Goal: Task Accomplishment & Management: Manage account settings

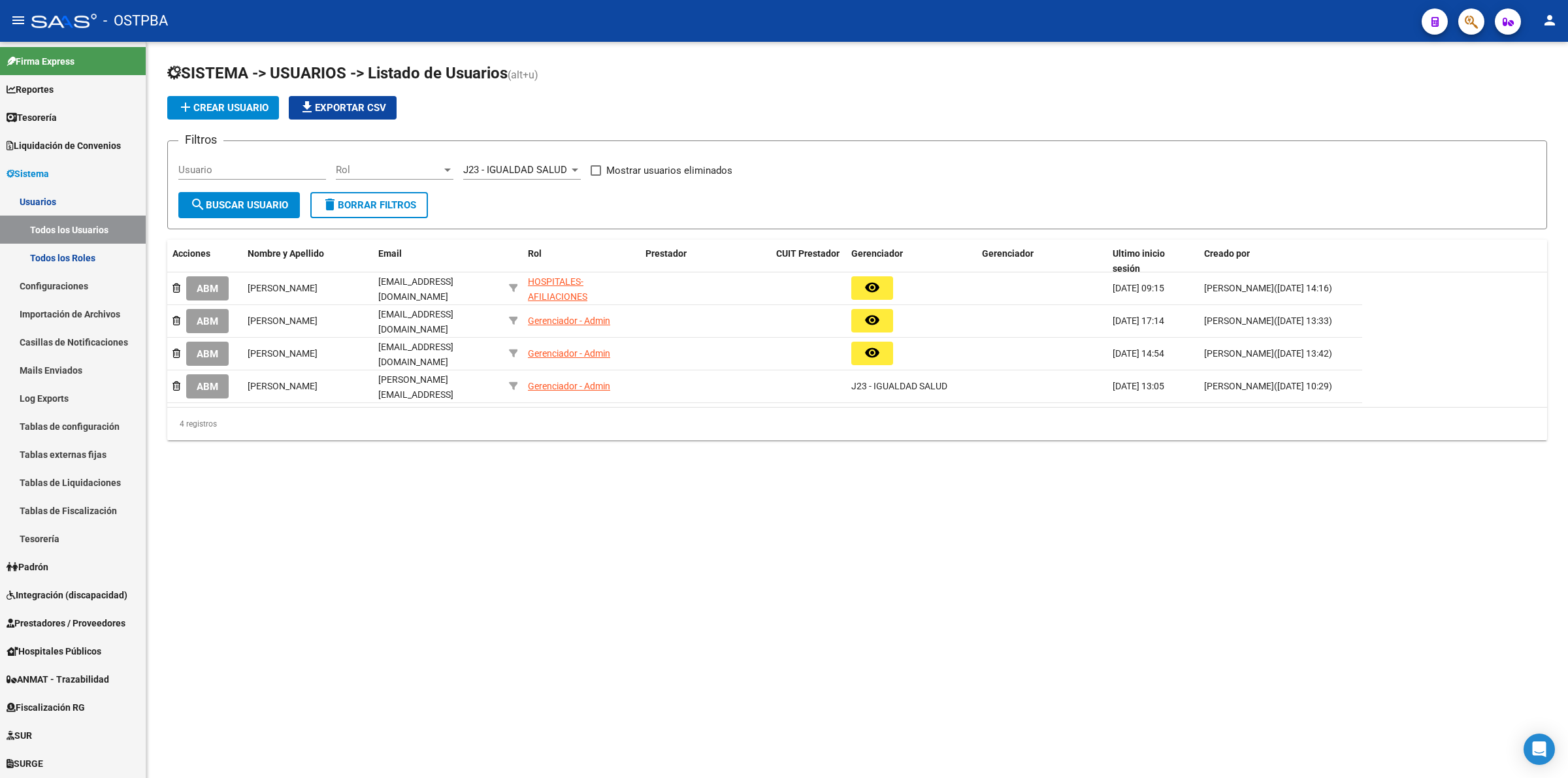
scroll to position [0, 13]
click at [87, 632] on link "Prestadores / Proveedores" at bounding box center [73, 623] width 146 height 28
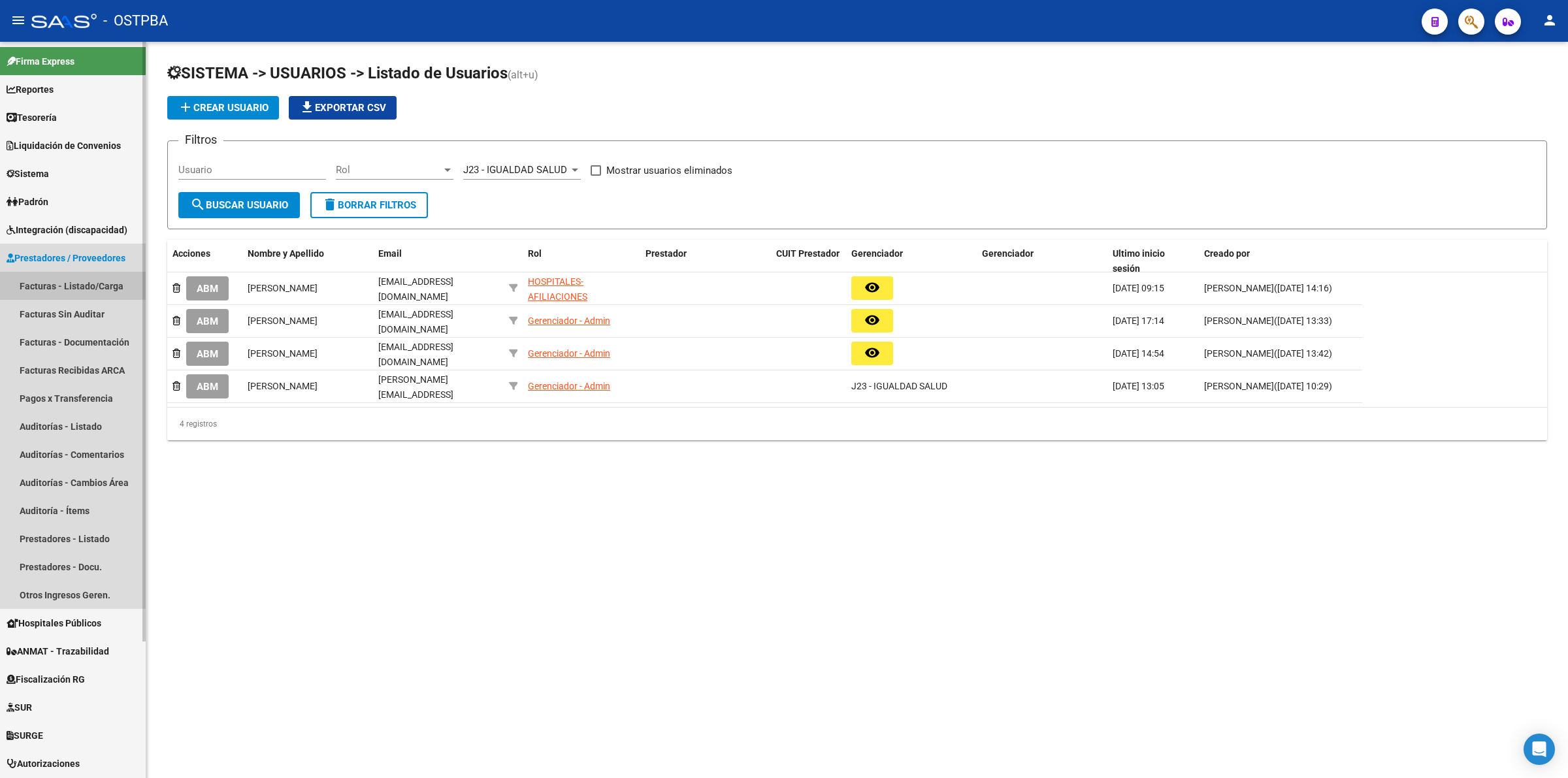
click at [89, 275] on link "Facturas - Listado/Carga" at bounding box center [73, 286] width 146 height 28
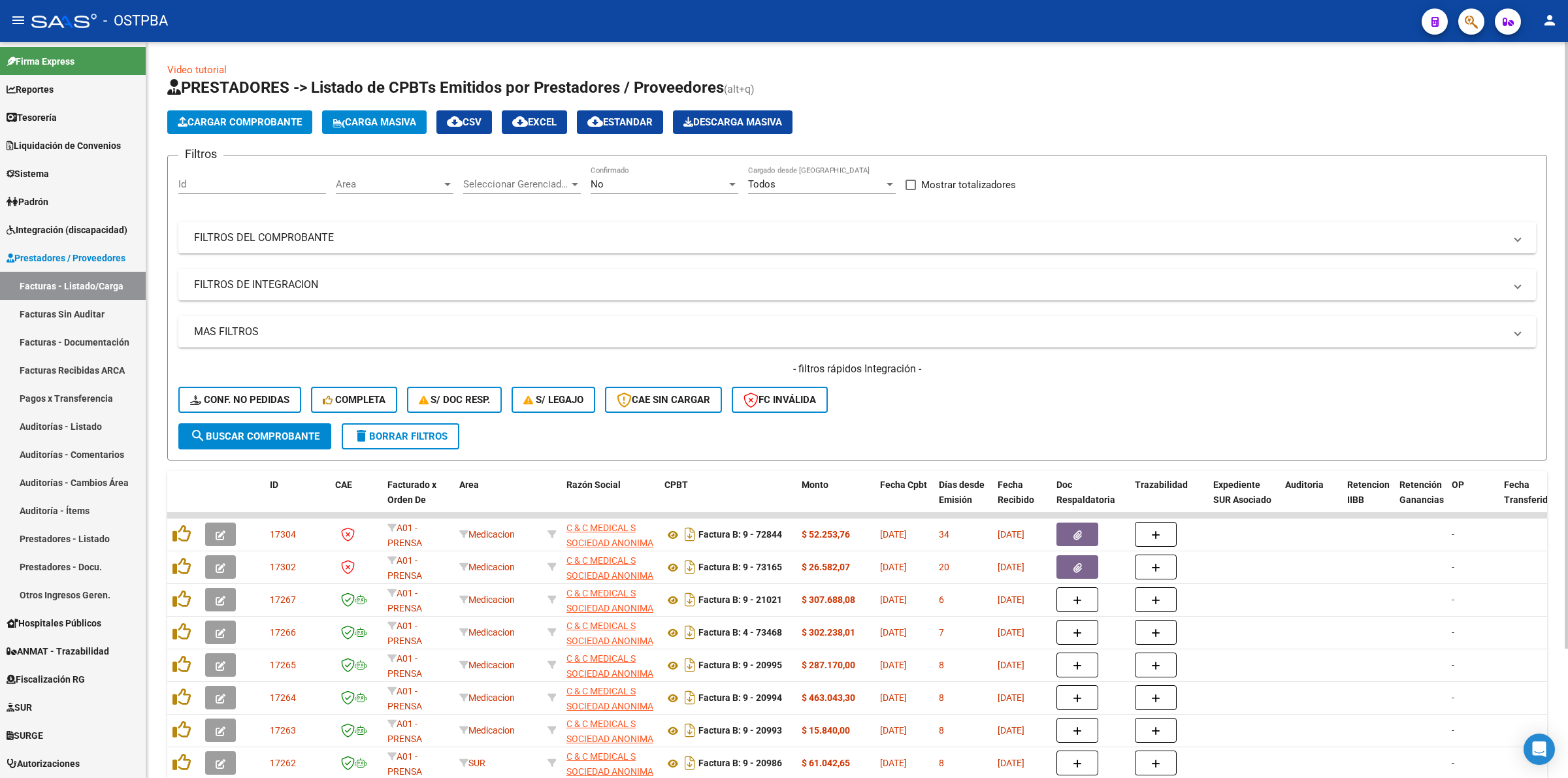
click at [661, 172] on div "No Confirmado" at bounding box center [664, 180] width 148 height 28
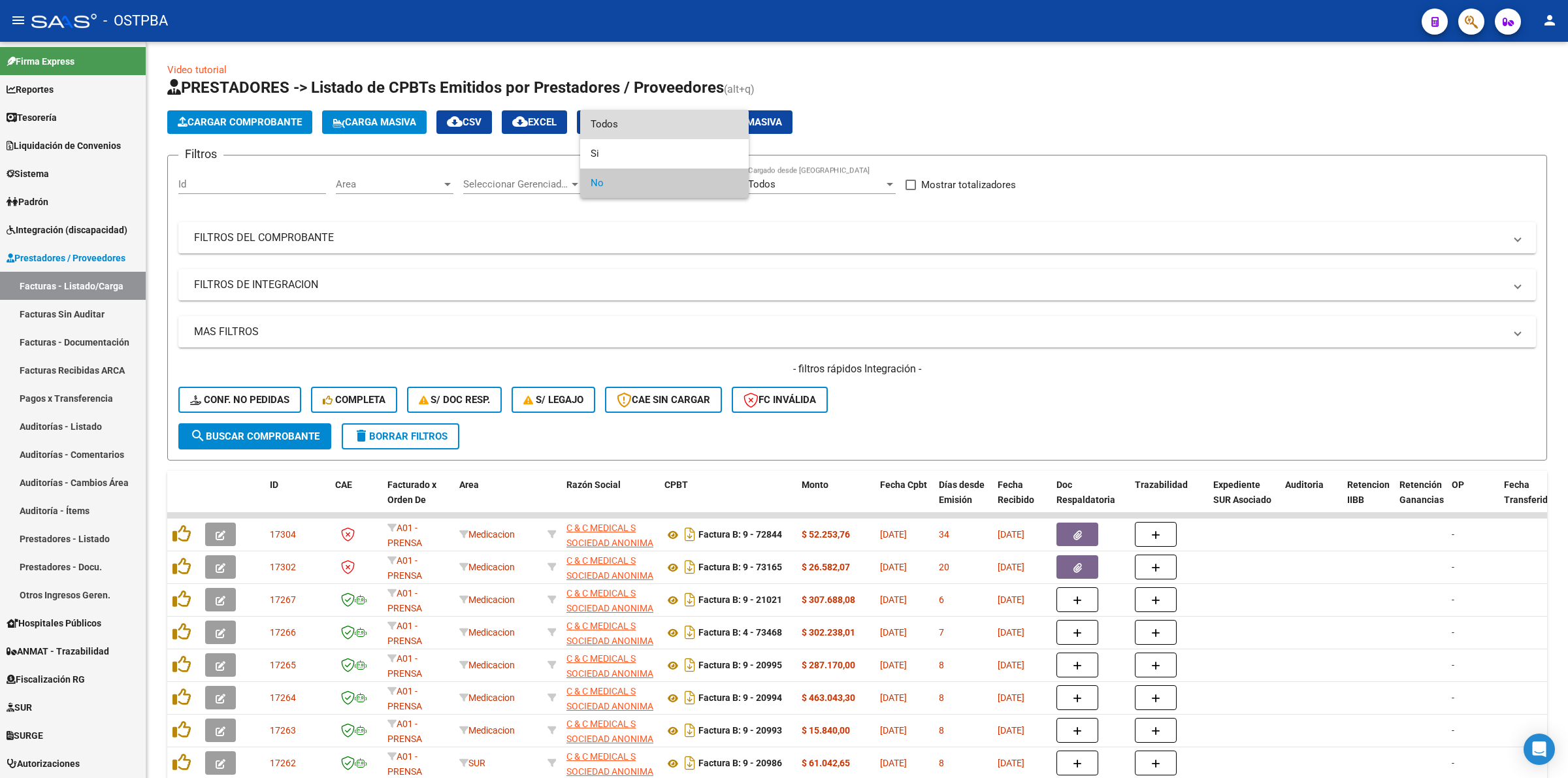
click at [661, 119] on span "Todos" at bounding box center [664, 124] width 148 height 29
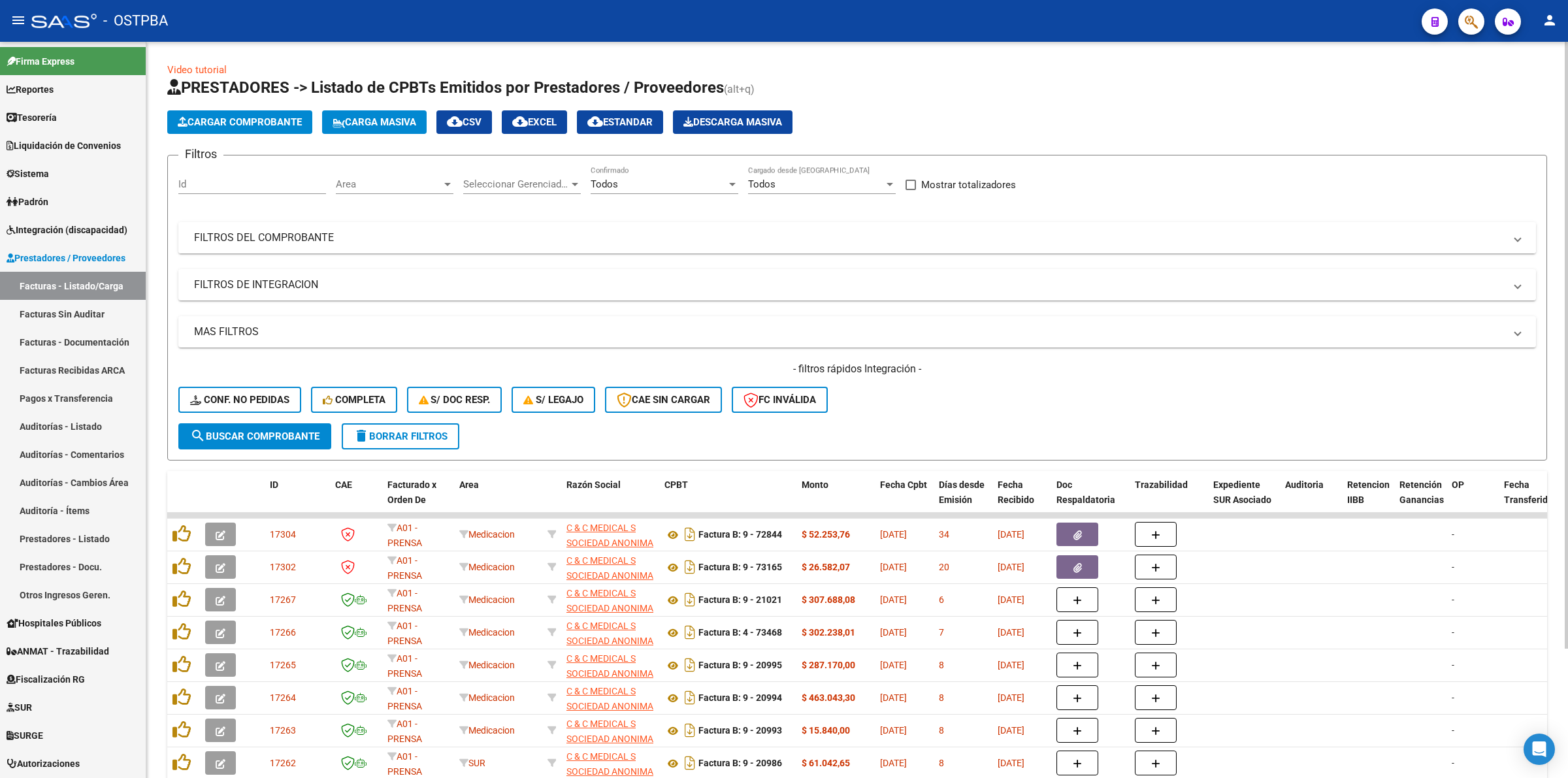
drag, startPoint x: 351, startPoint y: 245, endPoint x: 361, endPoint y: 243, distance: 10.2
click at [353, 245] on mat-expansion-panel-header "FILTROS DEL COMPROBANTE" at bounding box center [857, 237] width 1357 height 31
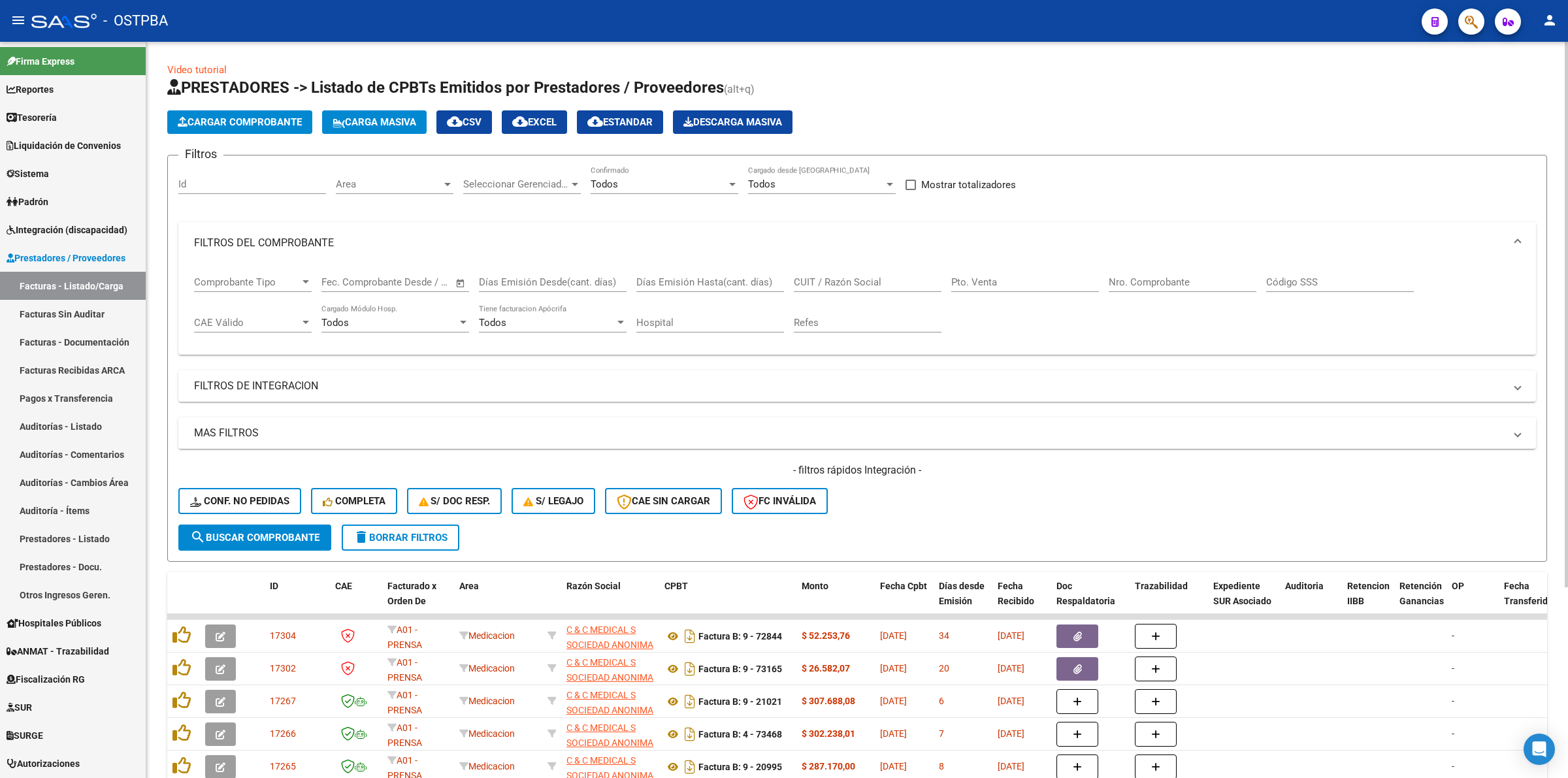
click at [1235, 280] on input "Nro. Comprobante" at bounding box center [1183, 282] width 148 height 11
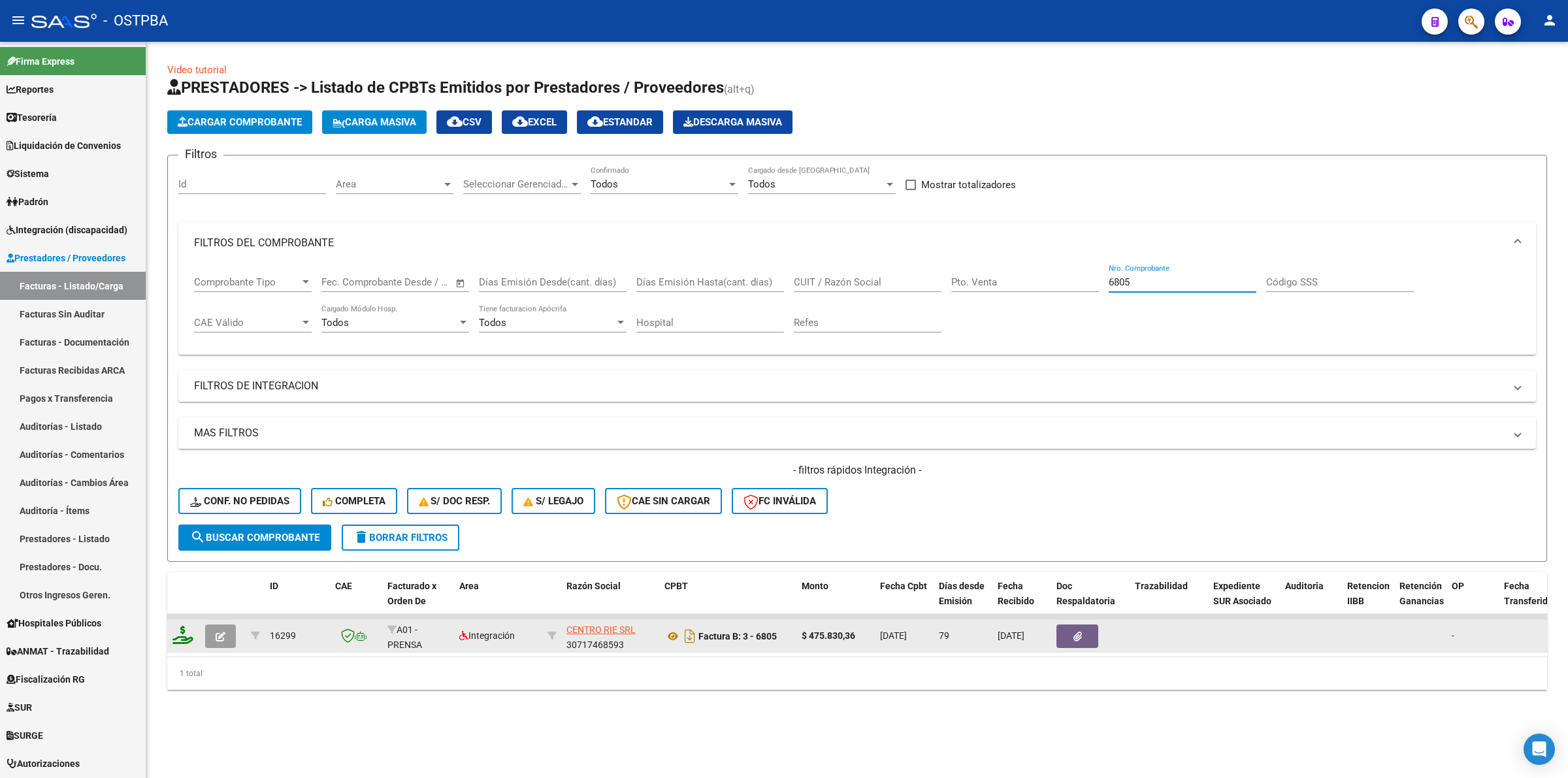
type input "6805"
click at [214, 634] on button "button" at bounding box center [220, 636] width 30 height 24
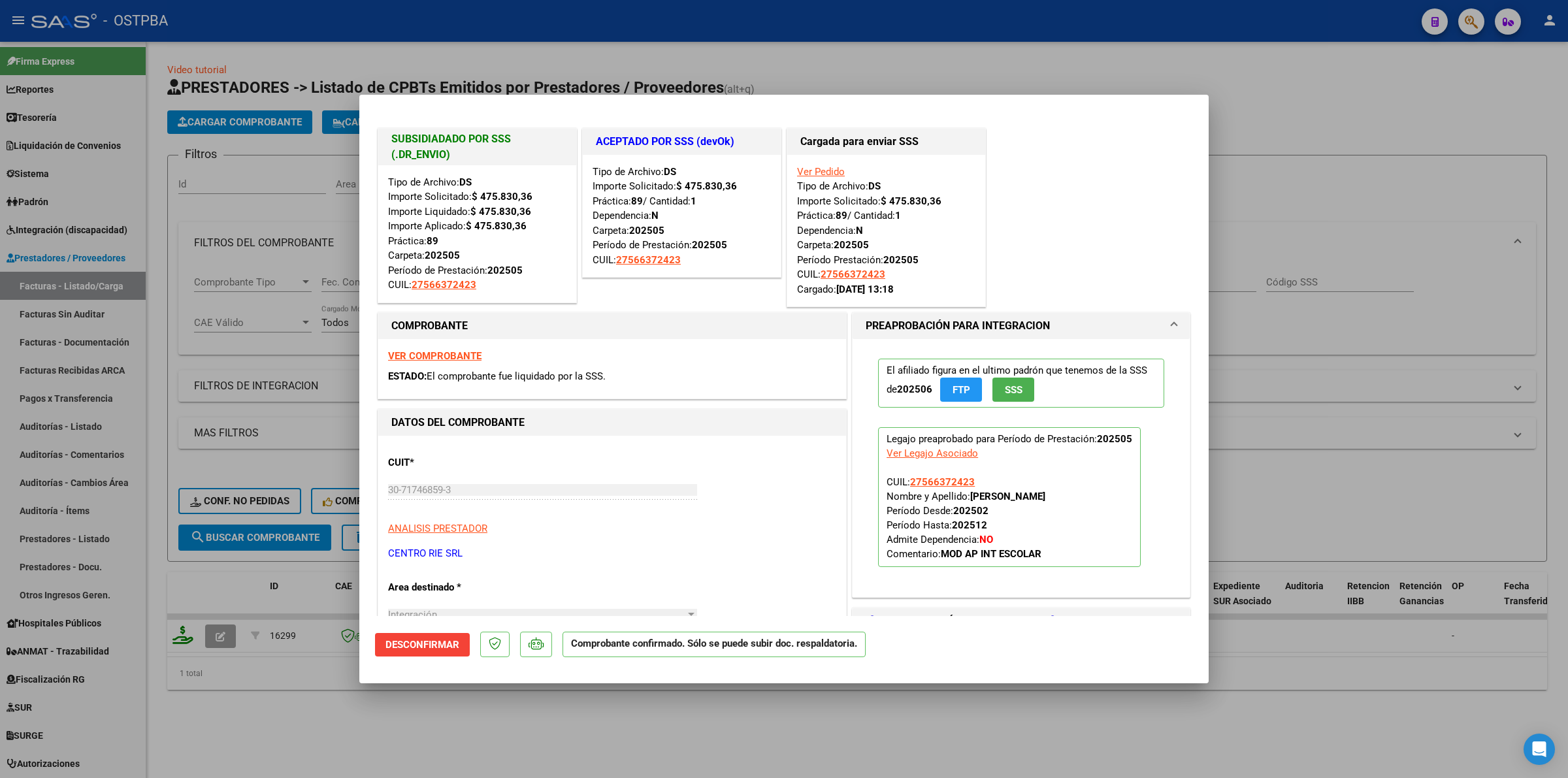
click at [1276, 507] on div at bounding box center [784, 389] width 1568 height 778
type input "$ 0,00"
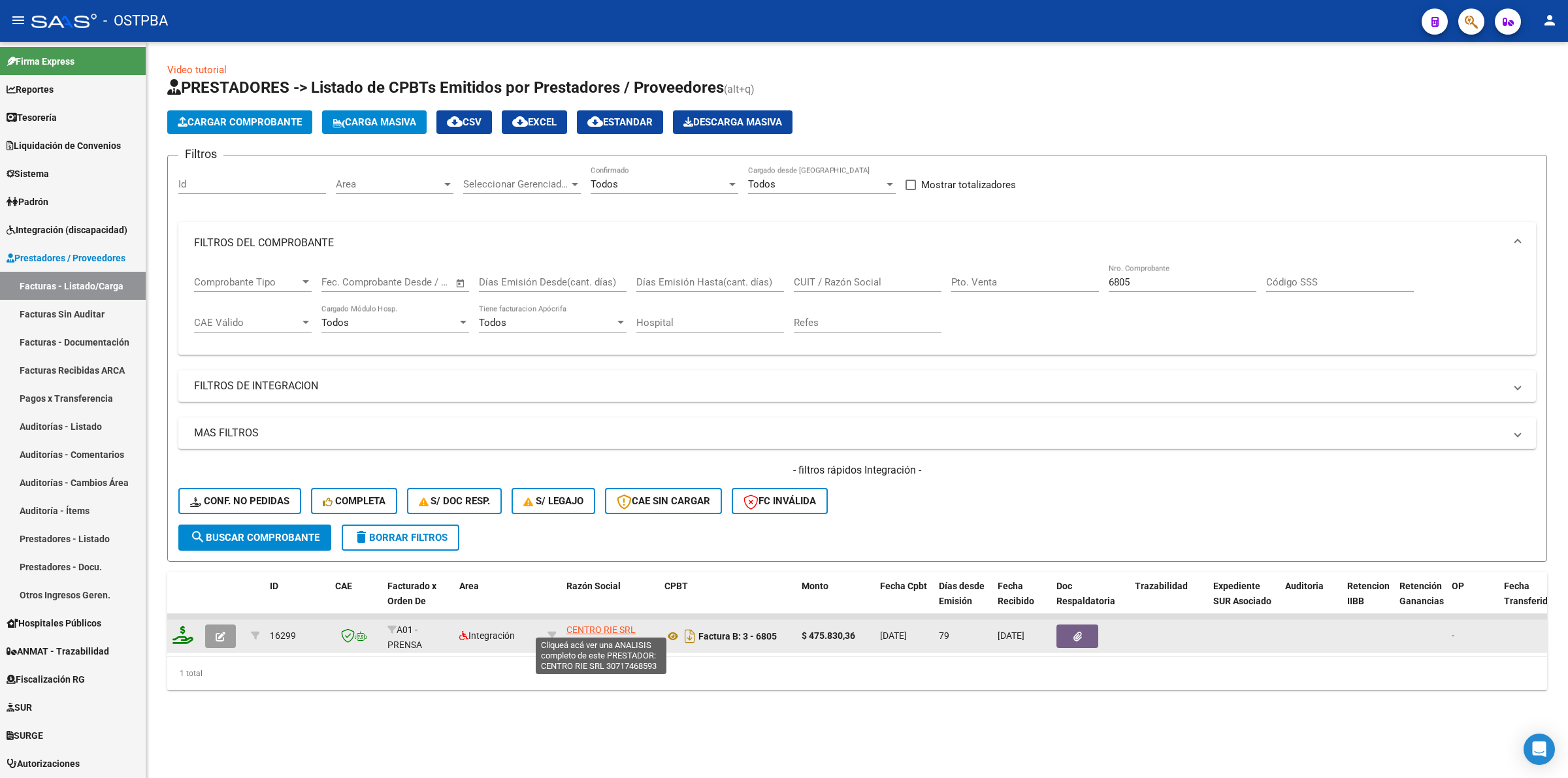
click at [596, 628] on span "CENTRO RIE SRL" at bounding box center [601, 629] width 69 height 10
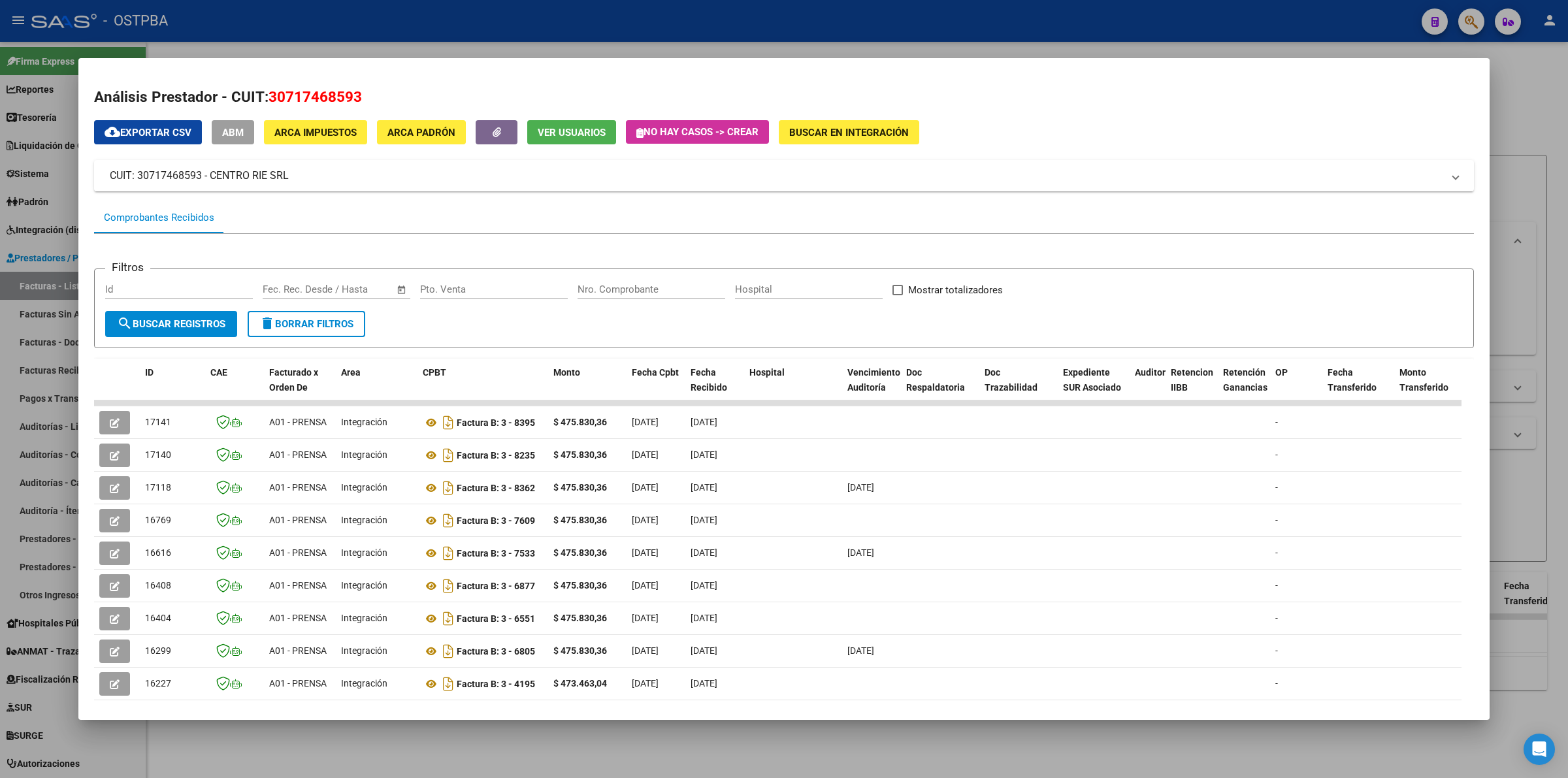
click at [238, 138] on span "ABM" at bounding box center [233, 133] width 22 height 11
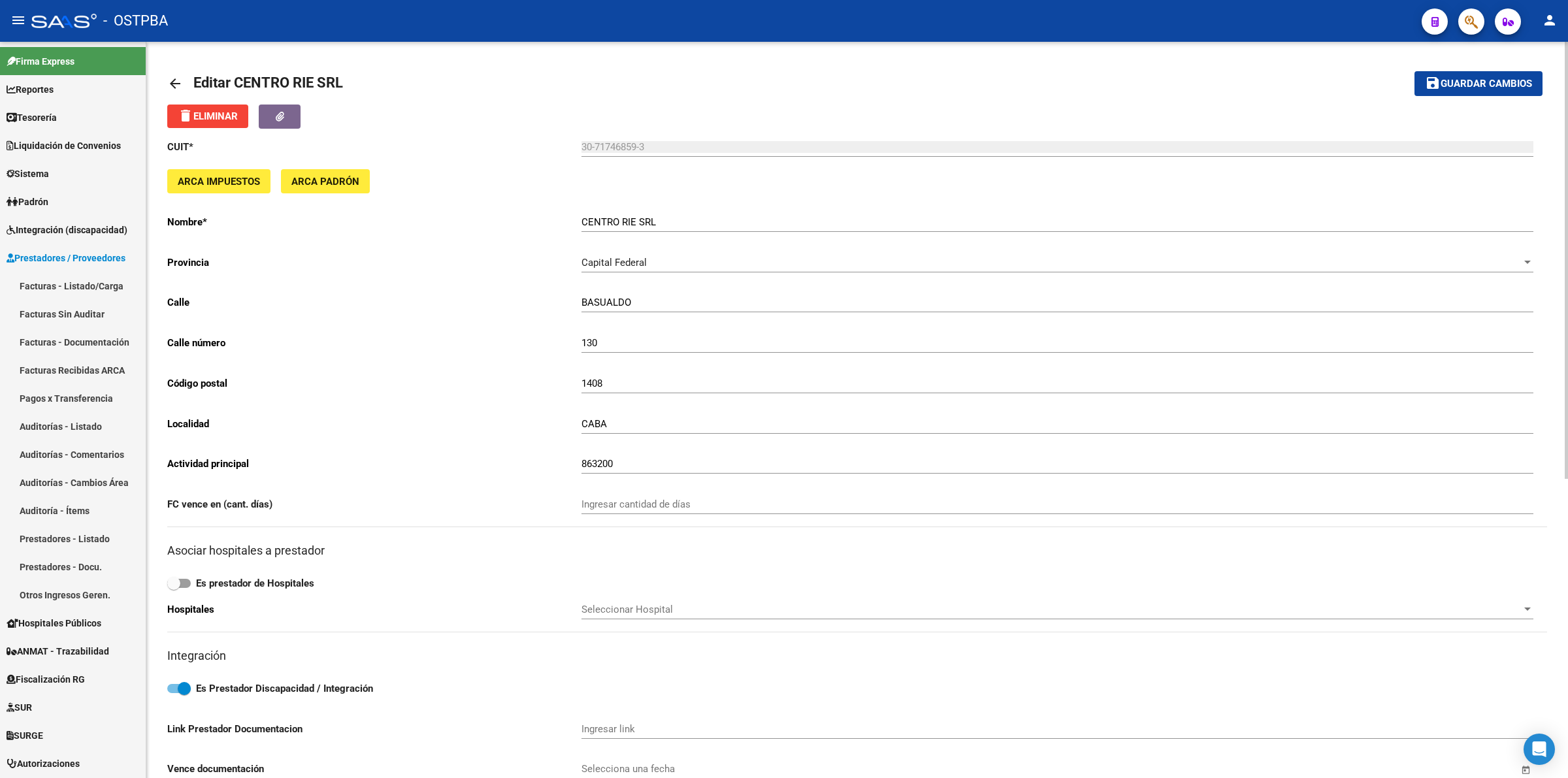
scroll to position [490, 0]
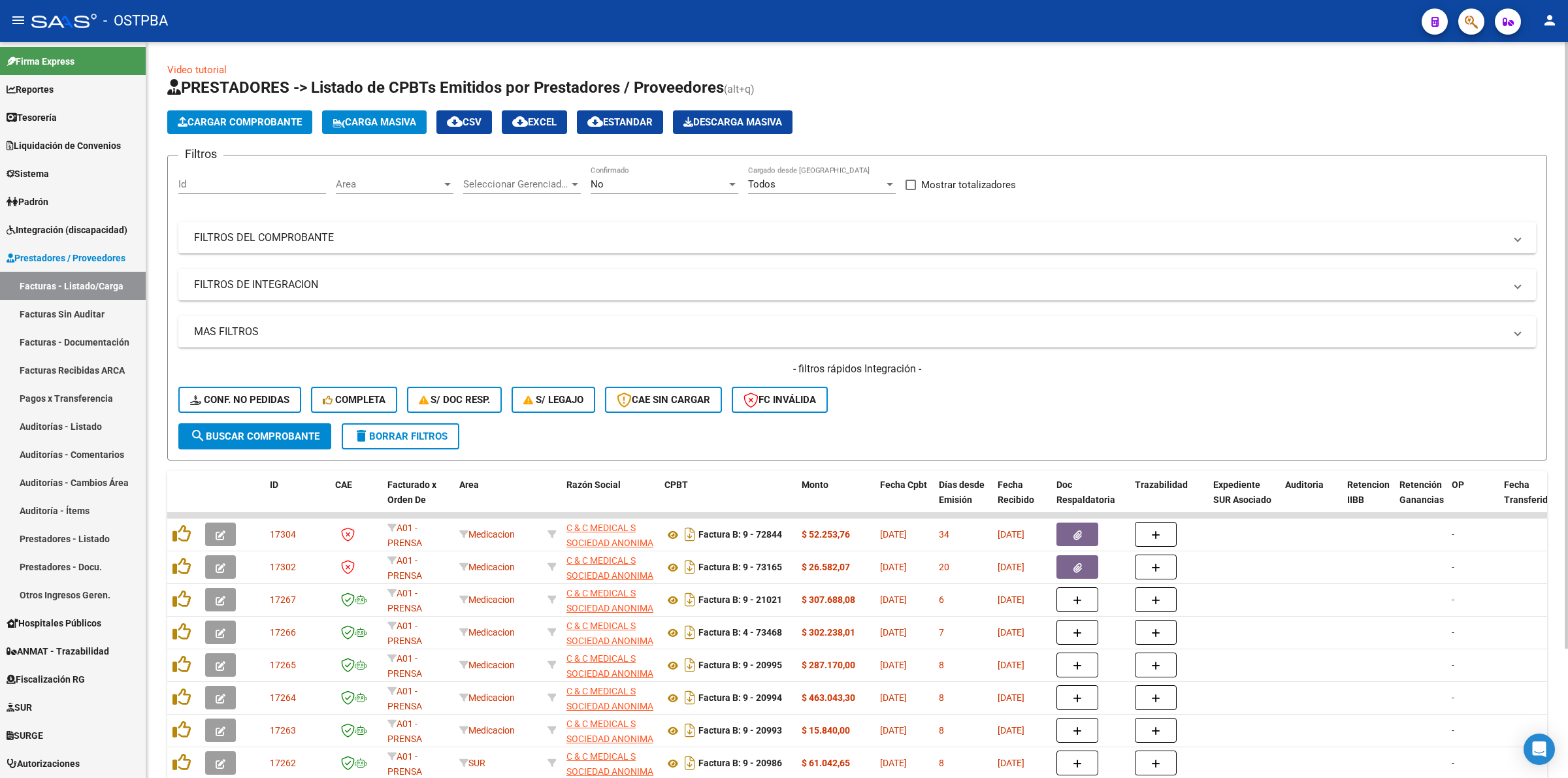
click at [629, 188] on div "No" at bounding box center [658, 184] width 136 height 11
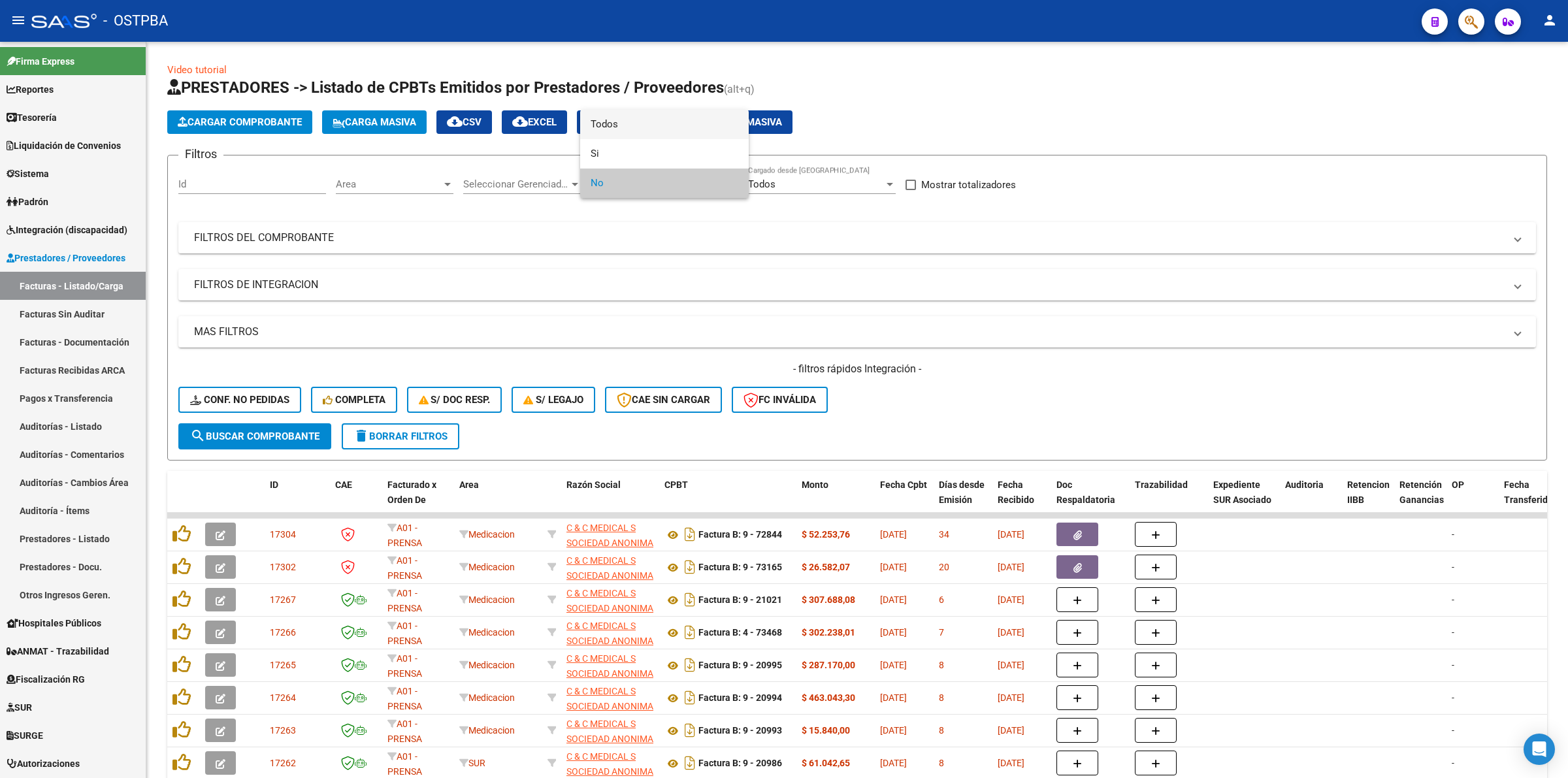
click at [630, 129] on span "Todos" at bounding box center [664, 124] width 148 height 29
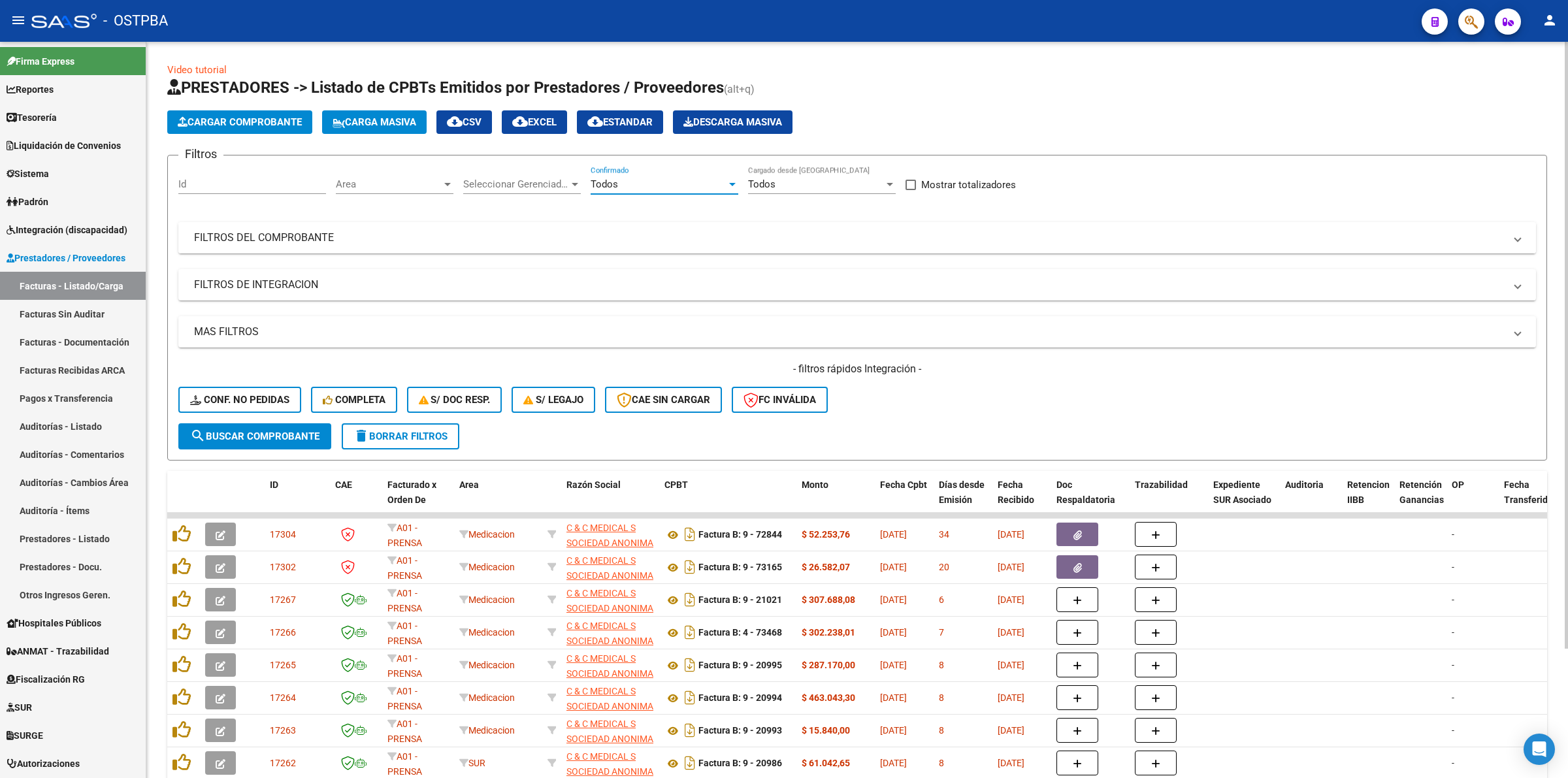
click at [341, 232] on mat-panel-title "FILTROS DEL COMPROBANTE" at bounding box center [849, 237] width 1311 height 14
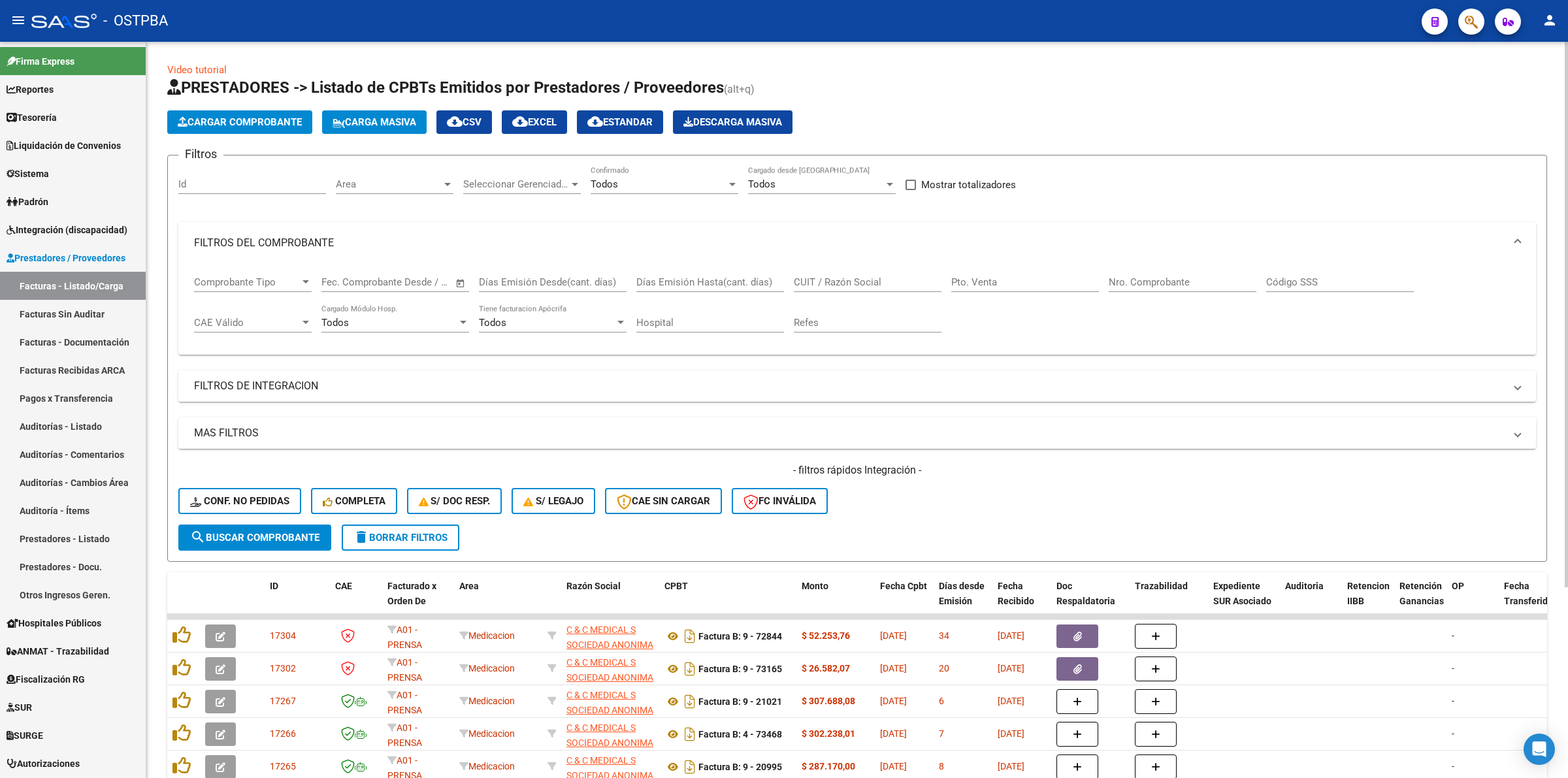
click at [1168, 281] on input "Nro. Comprobante" at bounding box center [1183, 282] width 148 height 11
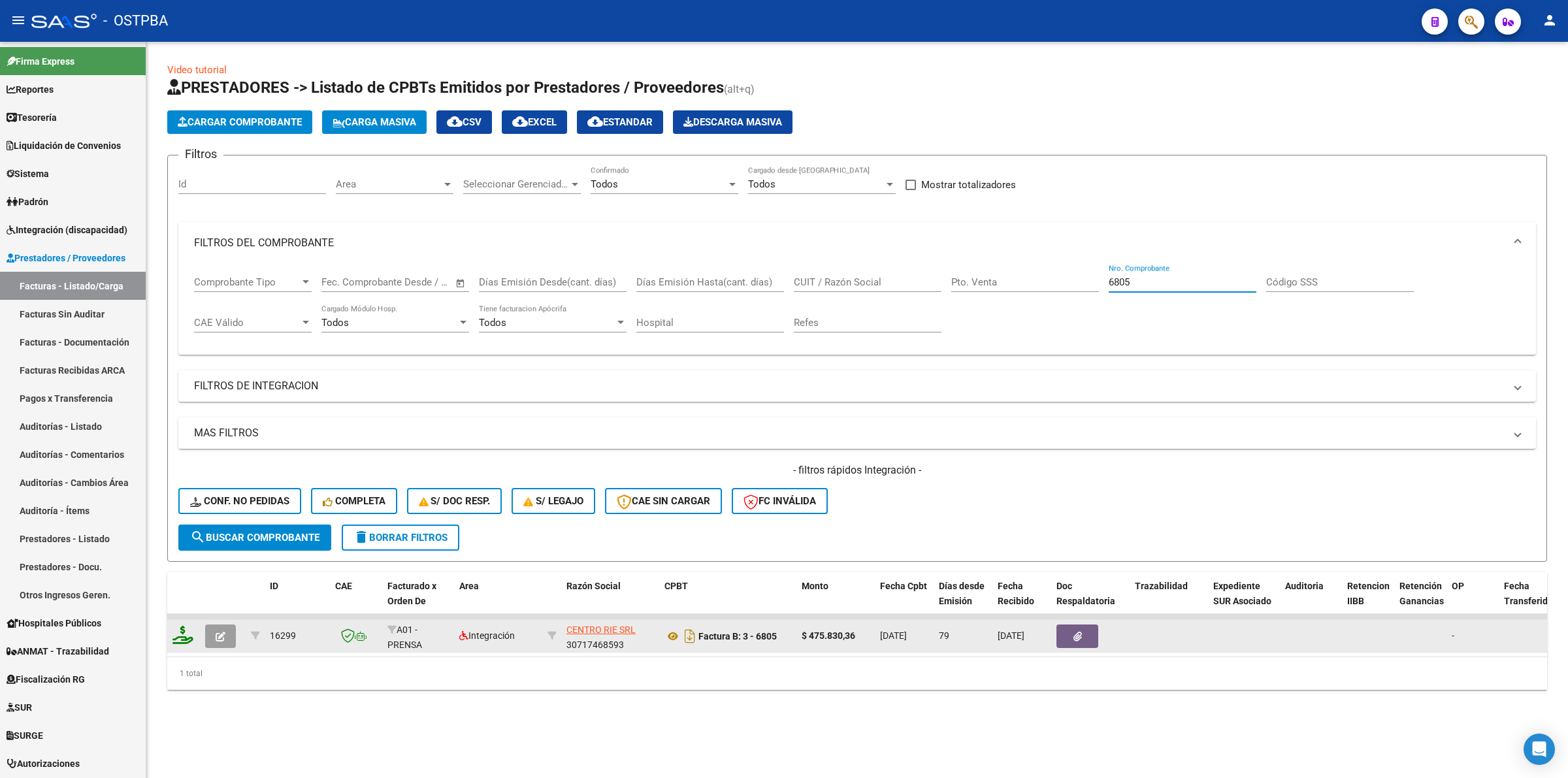
type input "6805"
click at [634, 628] on div "CENTRO RIE SRL 30717468593" at bounding box center [610, 636] width 87 height 28
click at [630, 625] on span "CENTRO RIE SRL" at bounding box center [601, 629] width 69 height 10
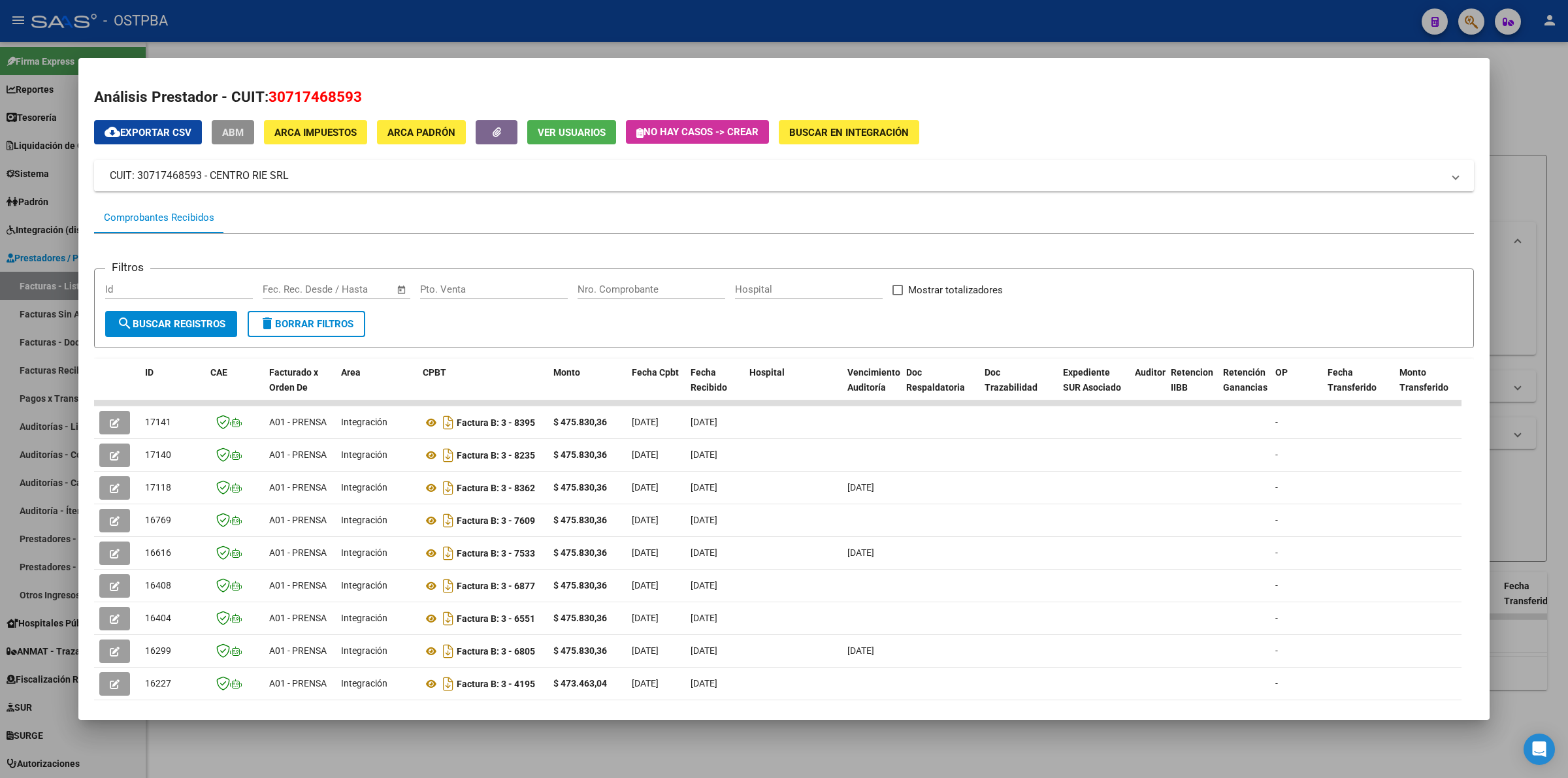
click at [222, 126] on button "ABM" at bounding box center [233, 132] width 43 height 24
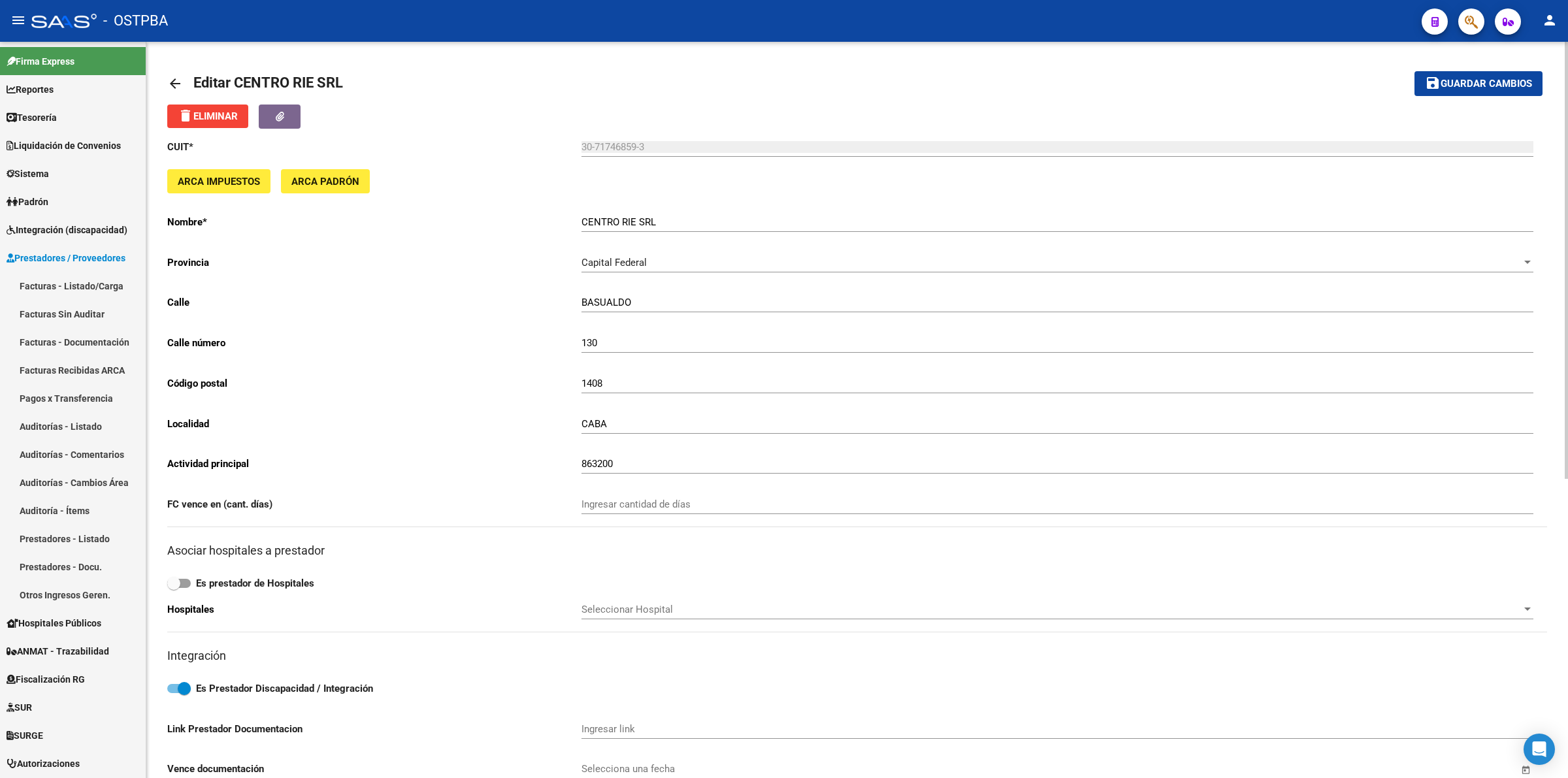
click at [171, 76] on mat-icon "arrow_back" at bounding box center [175, 83] width 16 height 16
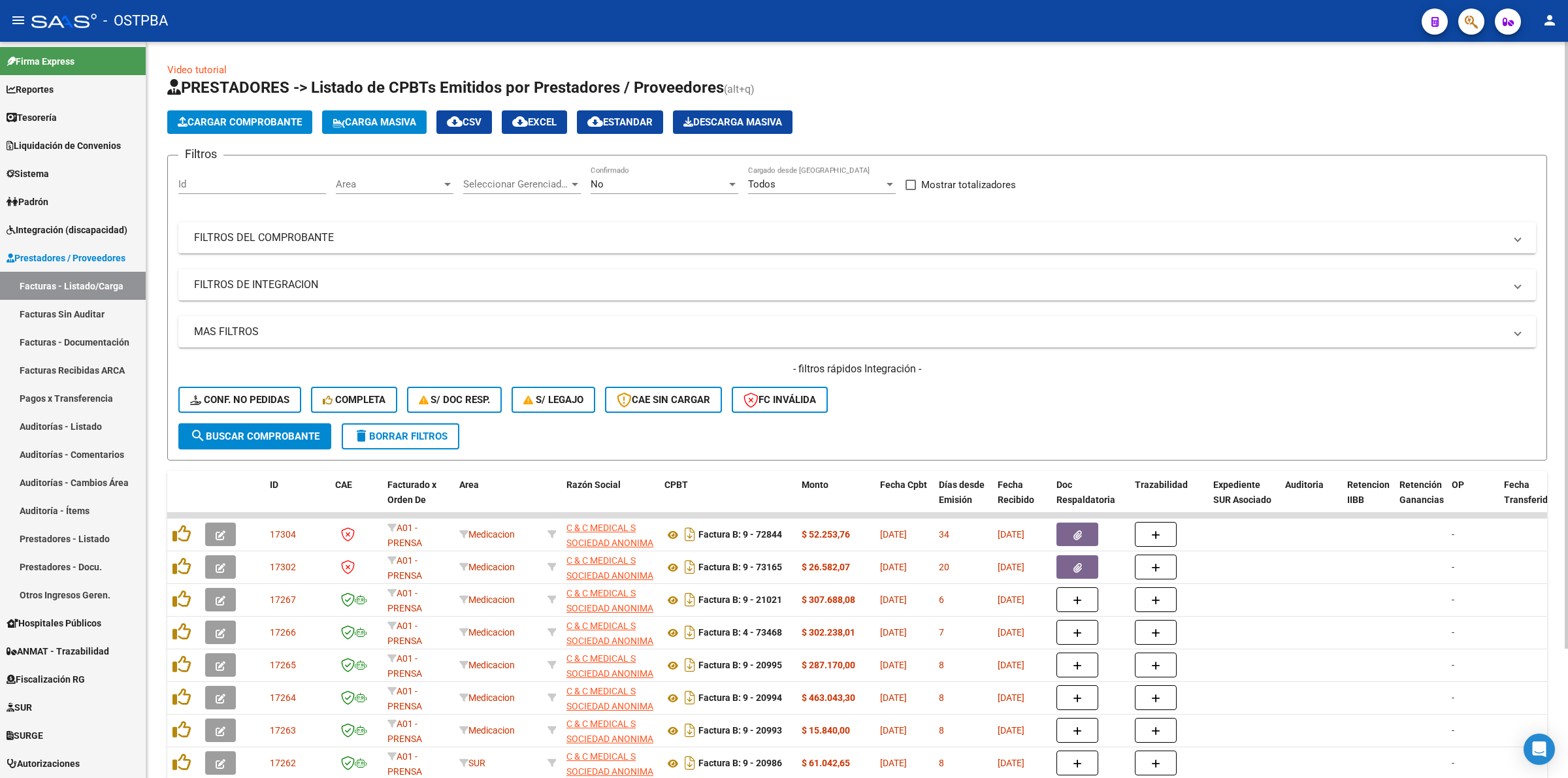
click at [354, 233] on mat-panel-title "FILTROS DEL COMPROBANTE" at bounding box center [849, 237] width 1311 height 14
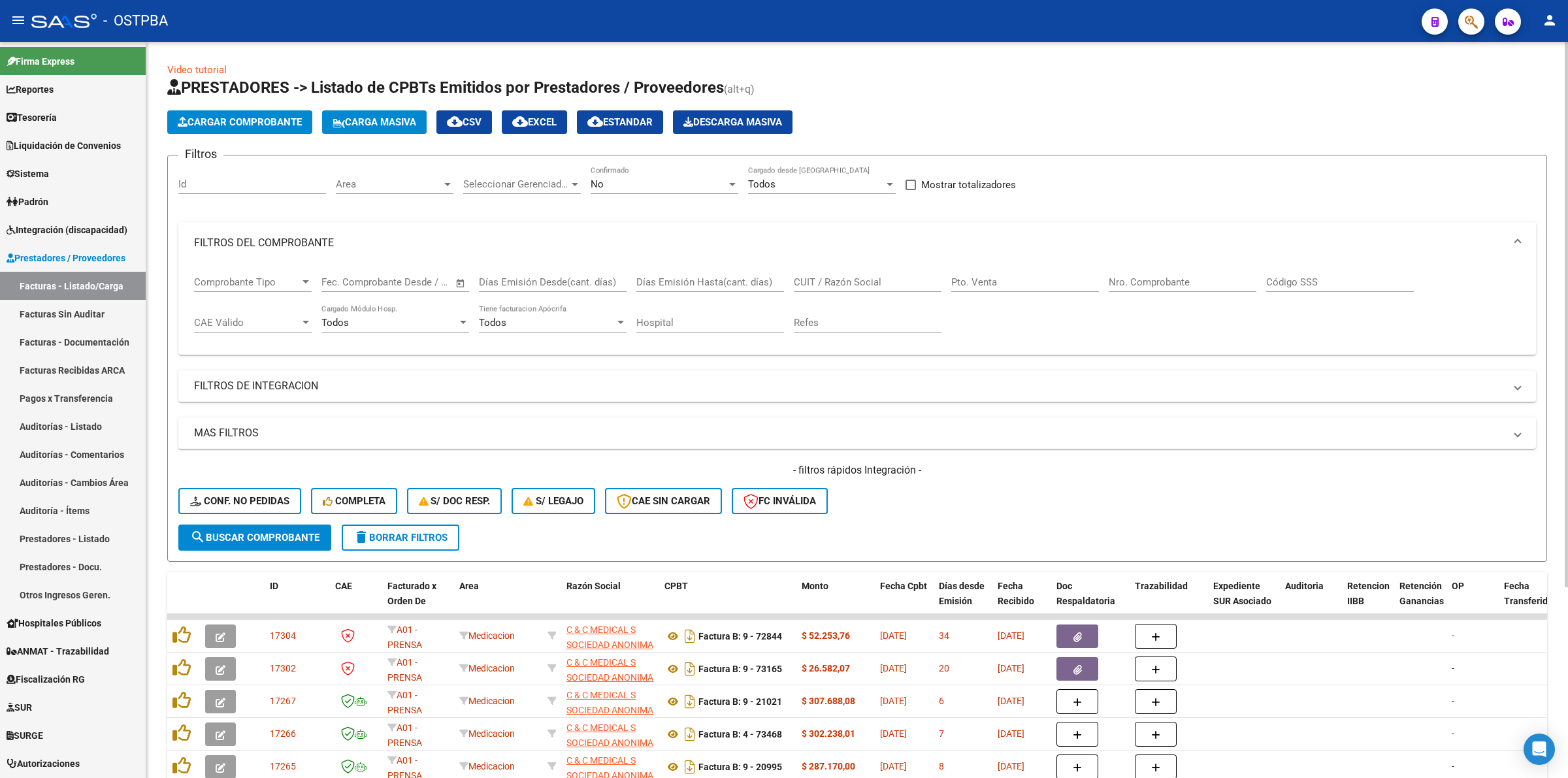
click at [1154, 282] on input "Nro. Comprobante" at bounding box center [1183, 282] width 148 height 11
type input "6805"
click at [622, 188] on div "No" at bounding box center [658, 184] width 136 height 11
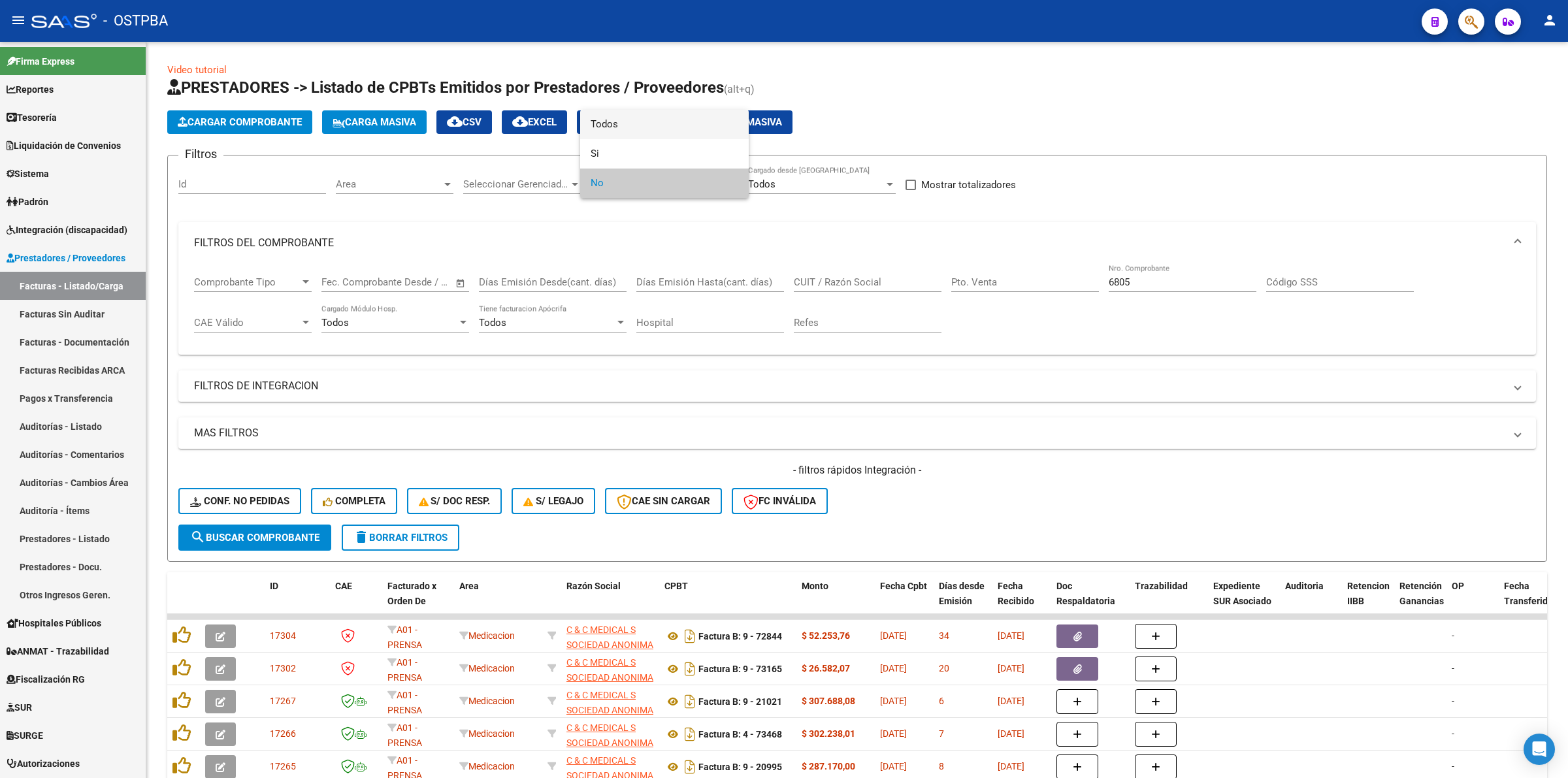
click at [629, 135] on span "Todos" at bounding box center [664, 124] width 148 height 29
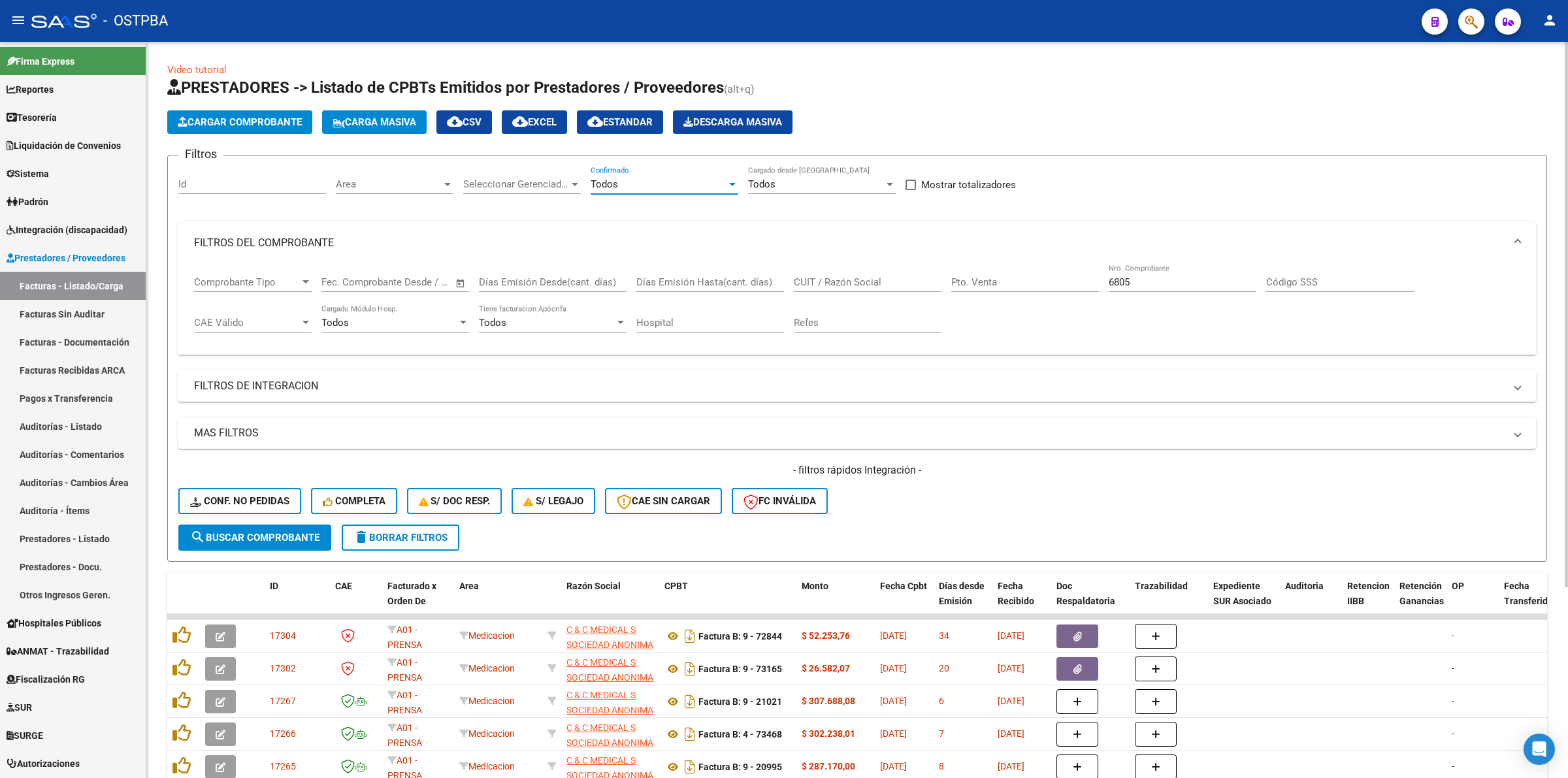
click at [289, 531] on span "search Buscar Comprobante" at bounding box center [254, 537] width 129 height 11
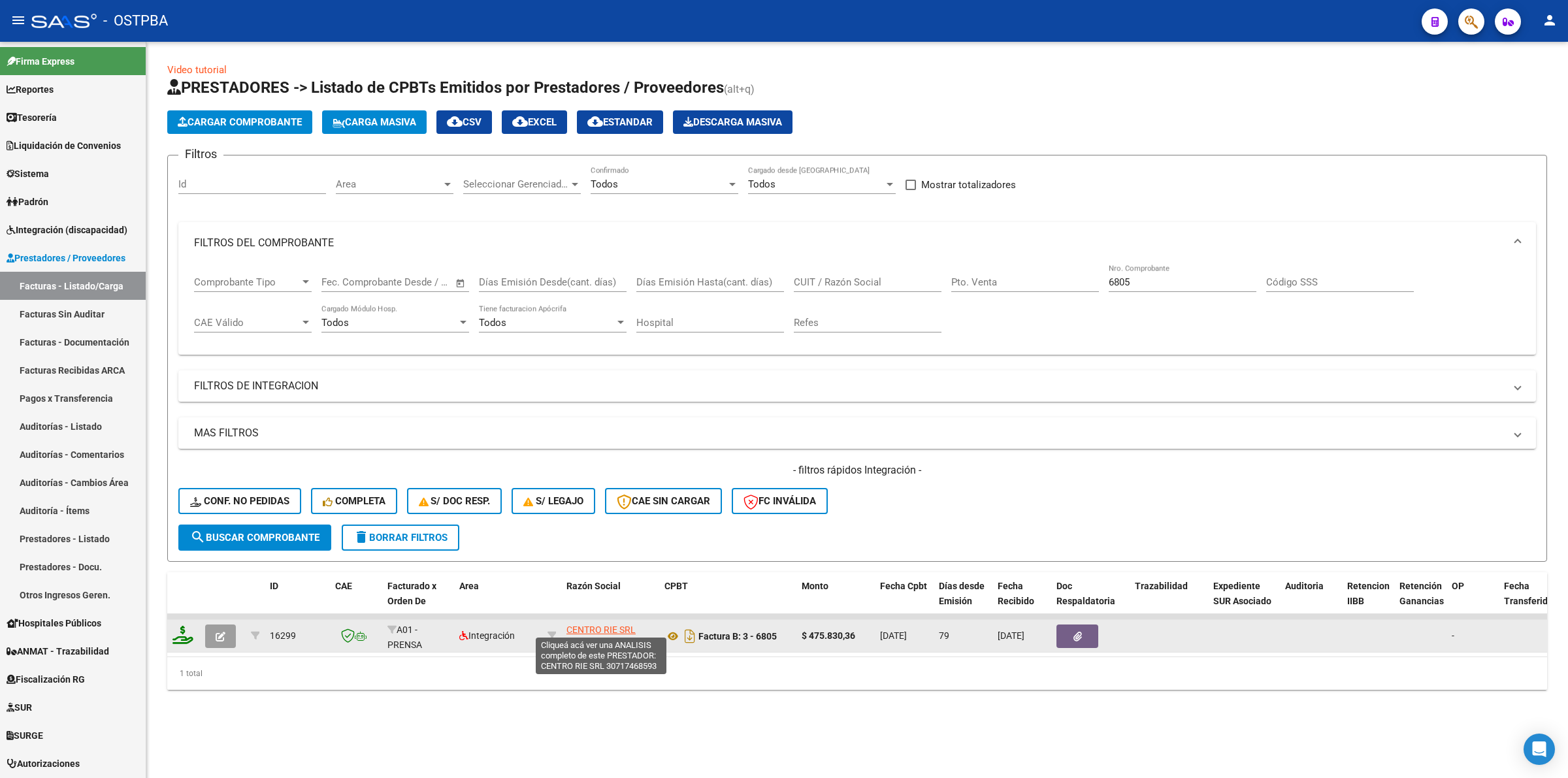
click at [609, 624] on span "CENTRO RIE SRL" at bounding box center [601, 629] width 69 height 10
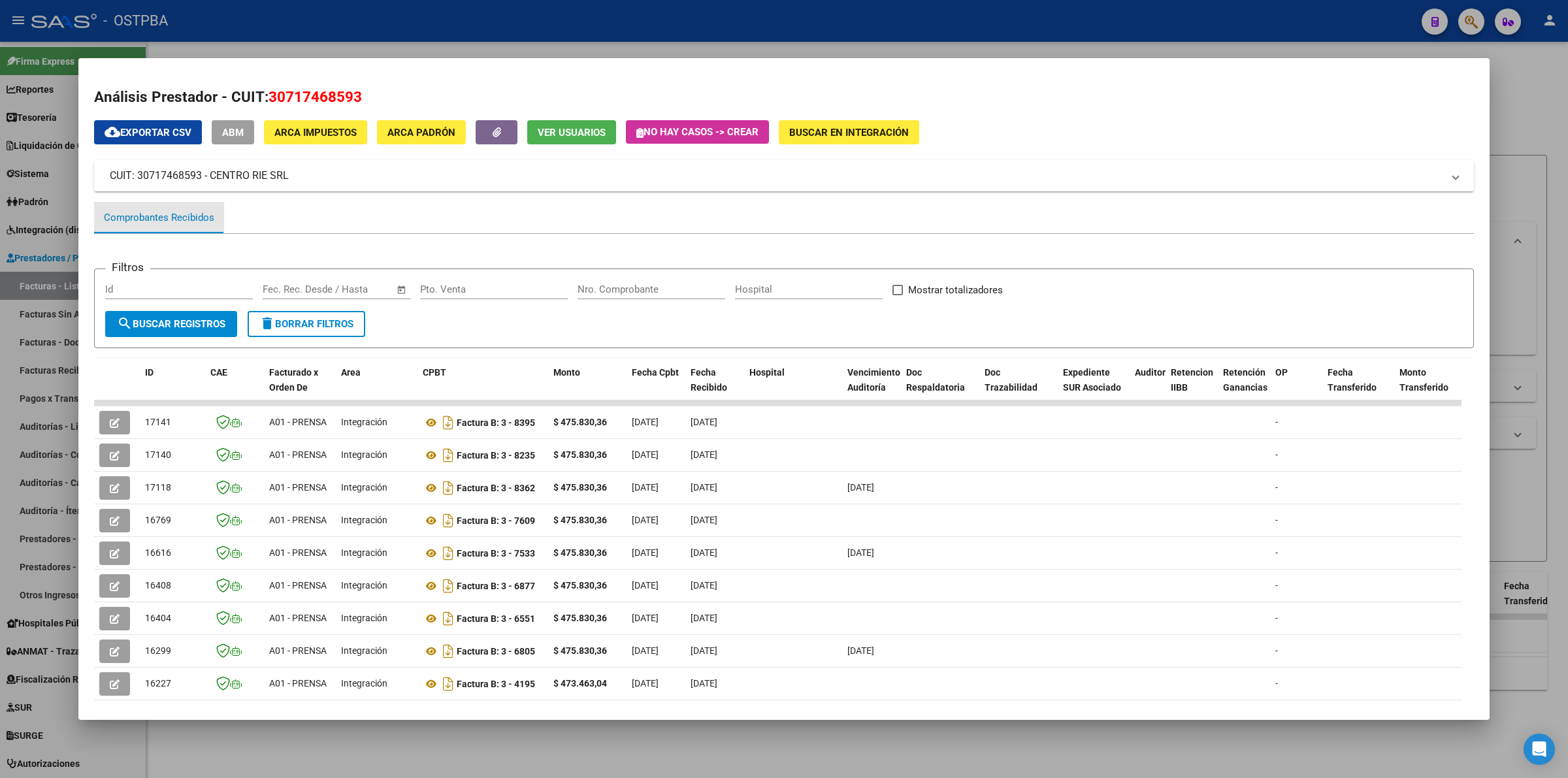
click at [185, 217] on div "Comprobantes Recibidos" at bounding box center [159, 218] width 110 height 15
click at [187, 217] on div "Comprobantes Recibidos" at bounding box center [159, 218] width 110 height 15
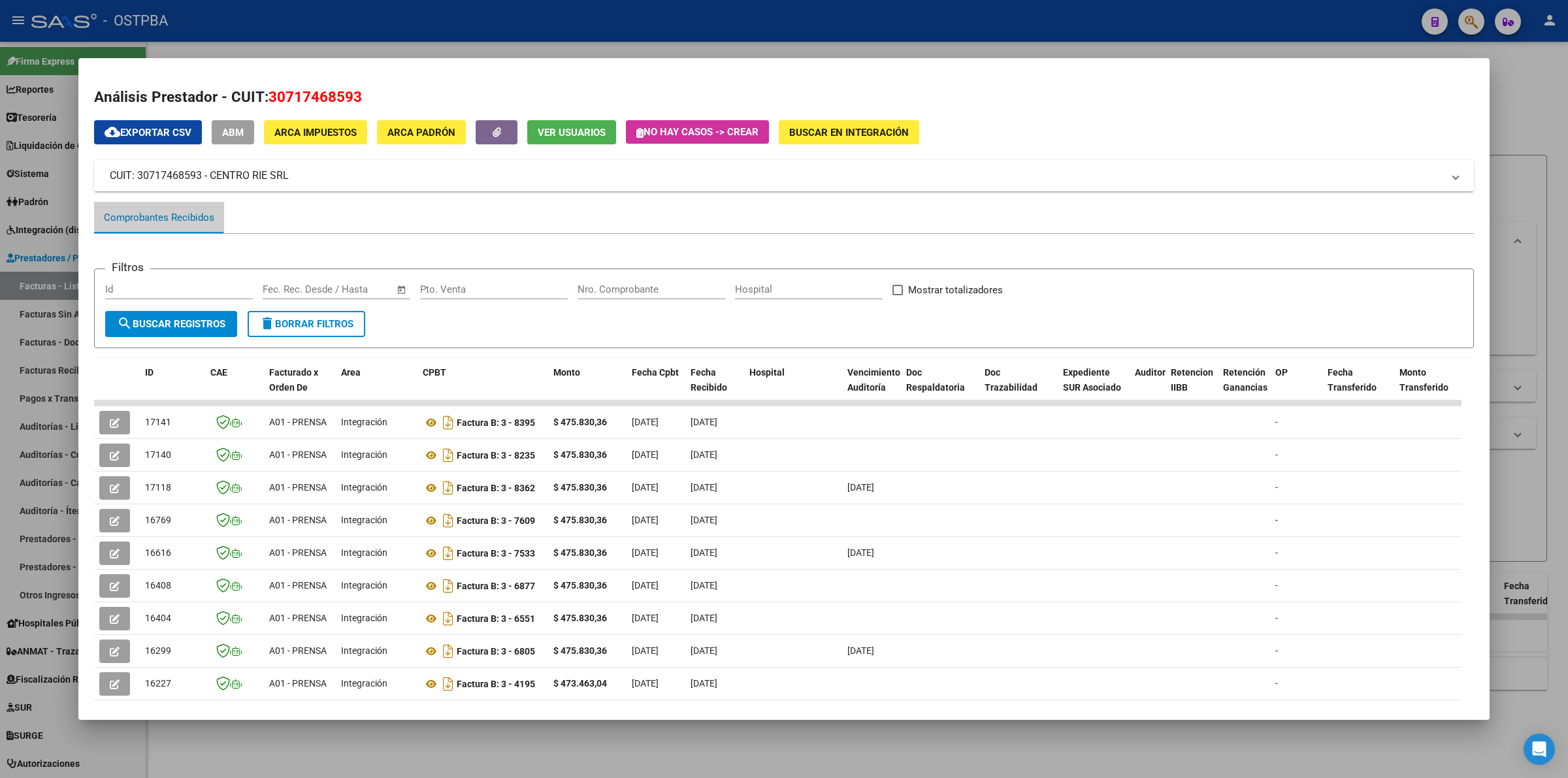
click at [187, 217] on div "Comprobantes Recibidos" at bounding box center [159, 218] width 110 height 15
click at [188, 217] on div "Comprobantes Recibidos" at bounding box center [159, 218] width 110 height 15
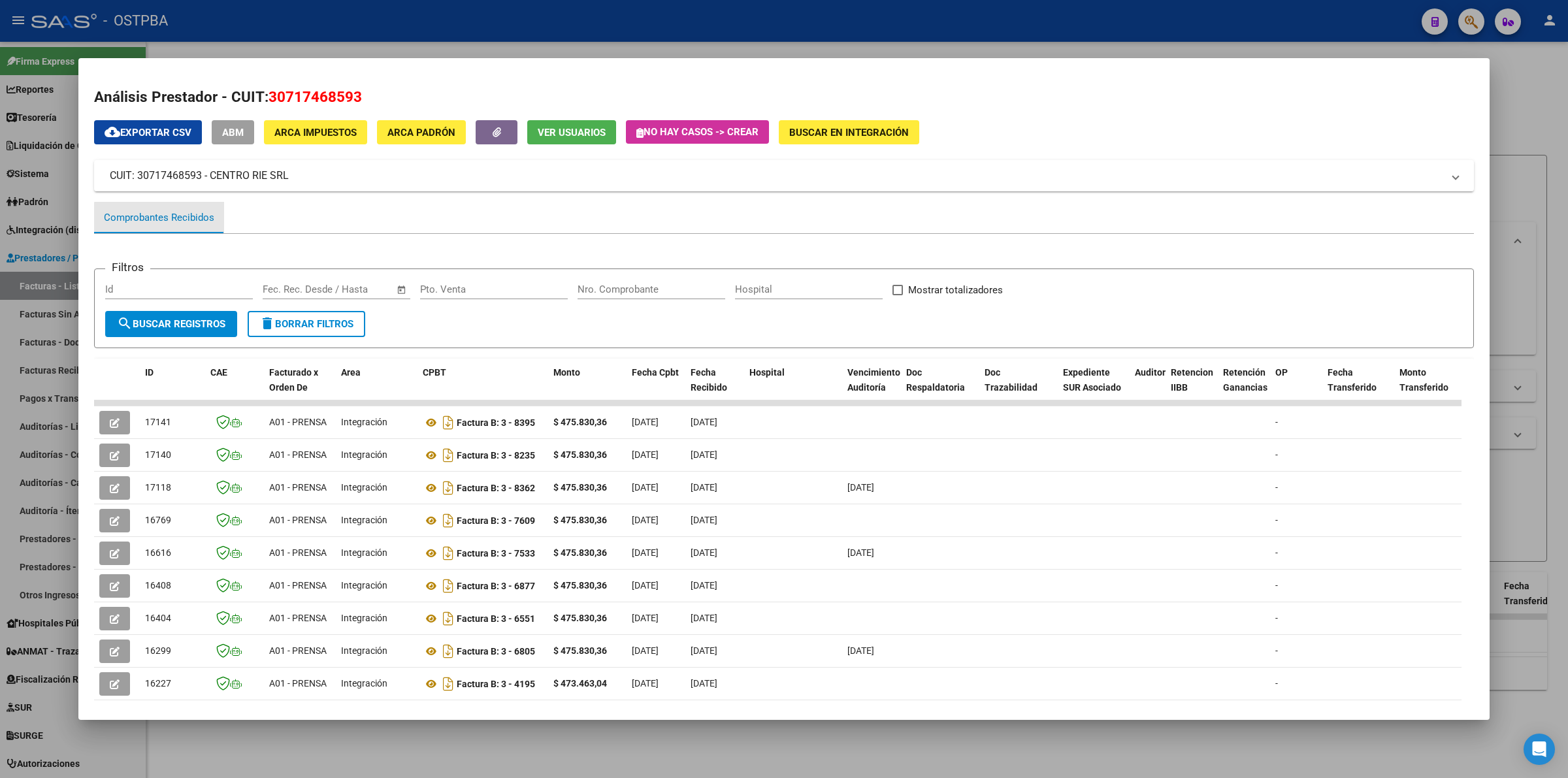
click at [188, 217] on div "Comprobantes Recibidos" at bounding box center [159, 218] width 110 height 15
click at [184, 219] on div "Comprobantes Recibidos" at bounding box center [159, 218] width 110 height 15
click at [183, 220] on div "Comprobantes Recibidos" at bounding box center [159, 218] width 110 height 15
click at [184, 220] on div "Comprobantes Recibidos" at bounding box center [159, 218] width 110 height 15
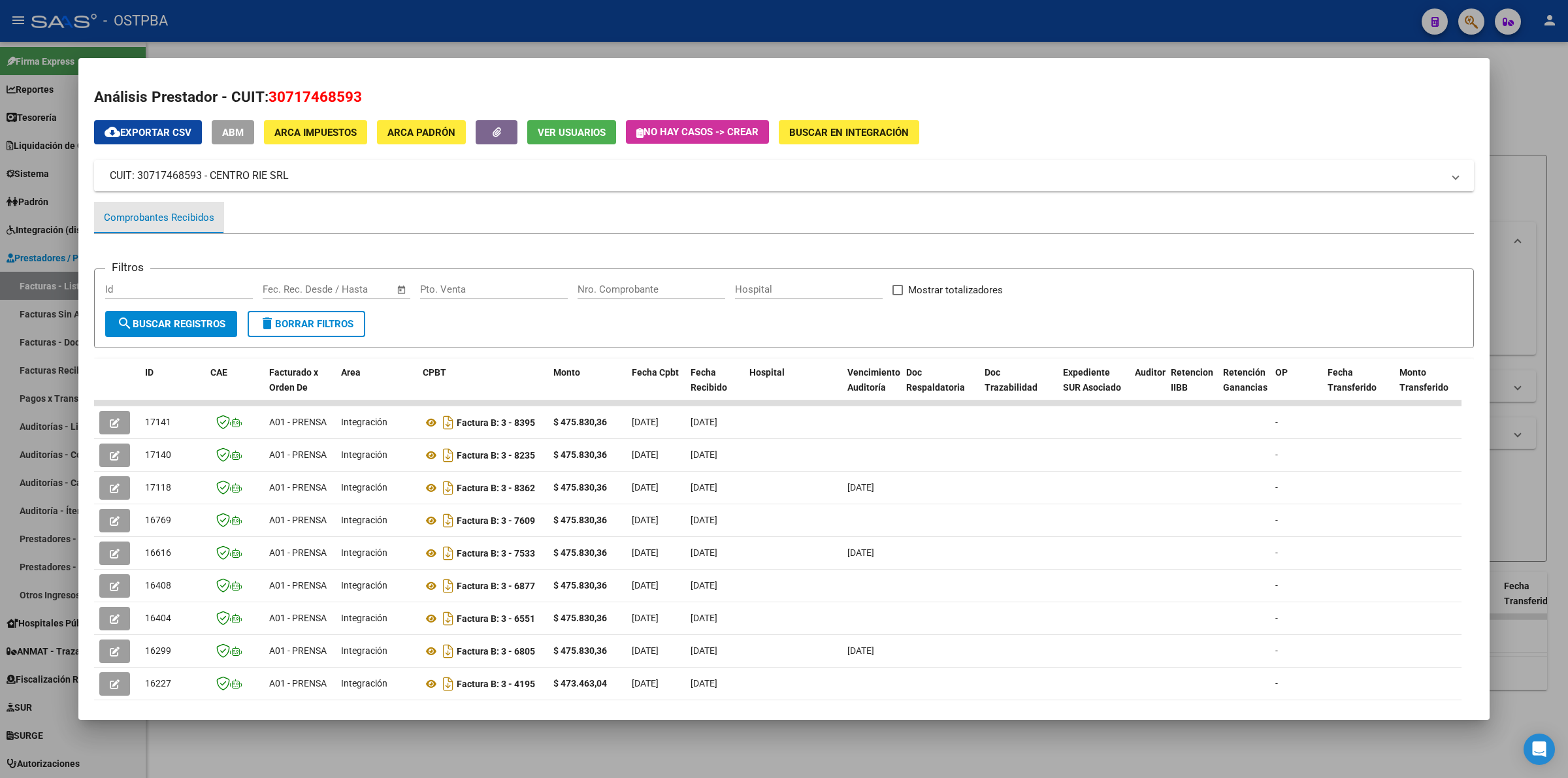
click at [184, 220] on div "Comprobantes Recibidos" at bounding box center [159, 218] width 110 height 15
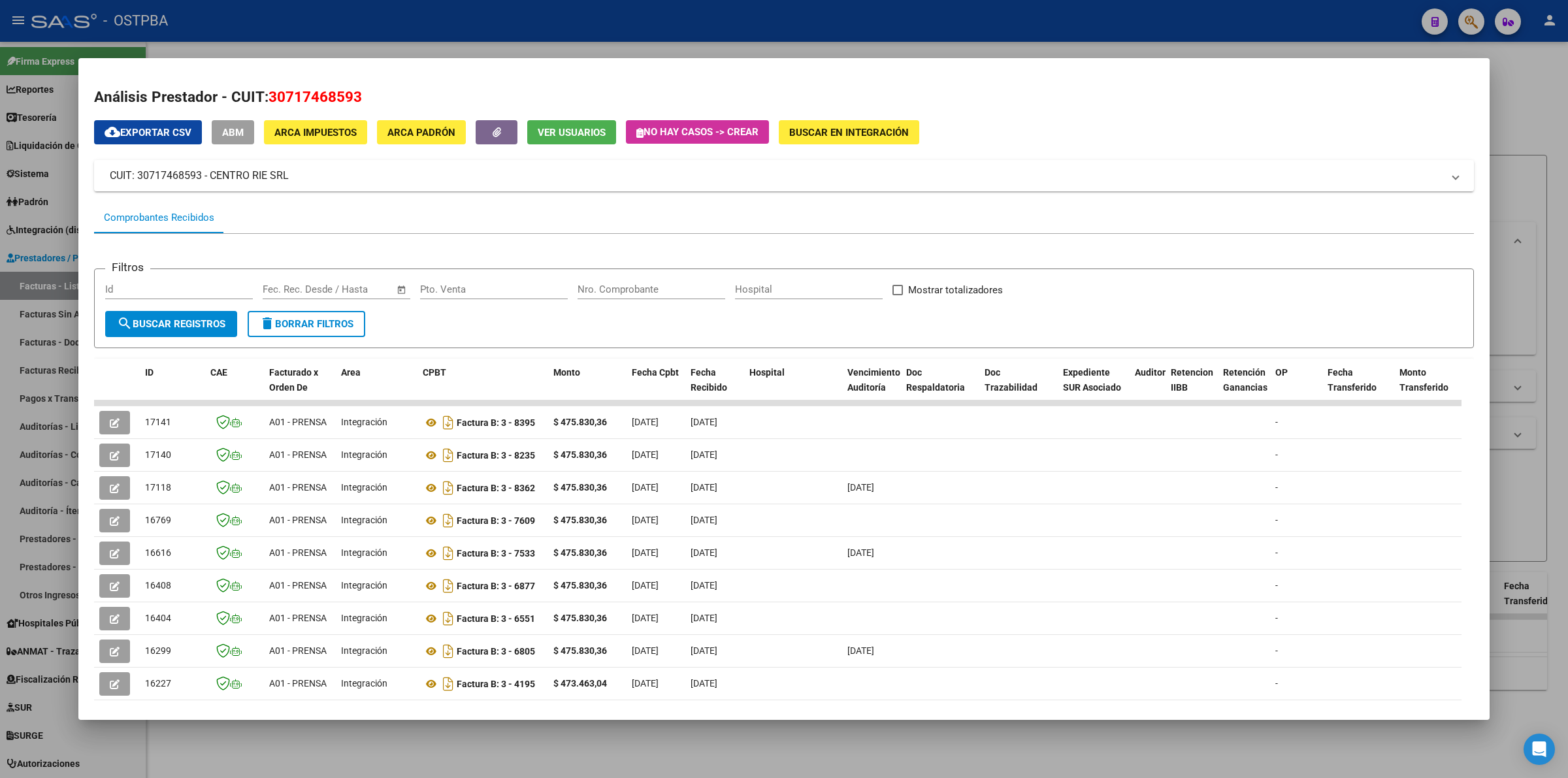
click at [184, 220] on div "Comprobantes Recibidos" at bounding box center [159, 218] width 110 height 15
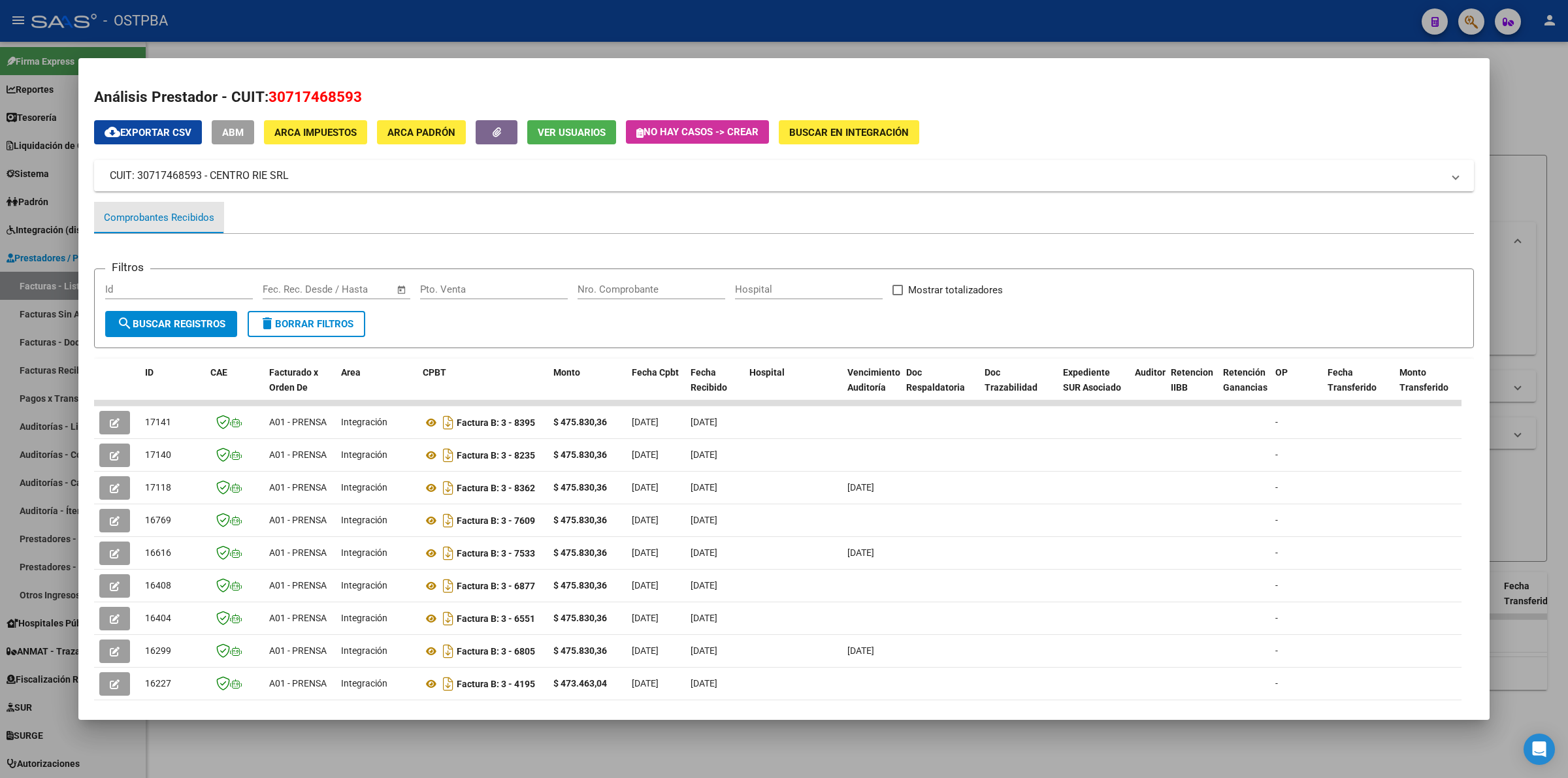
click at [184, 220] on div "Comprobantes Recibidos" at bounding box center [159, 218] width 110 height 15
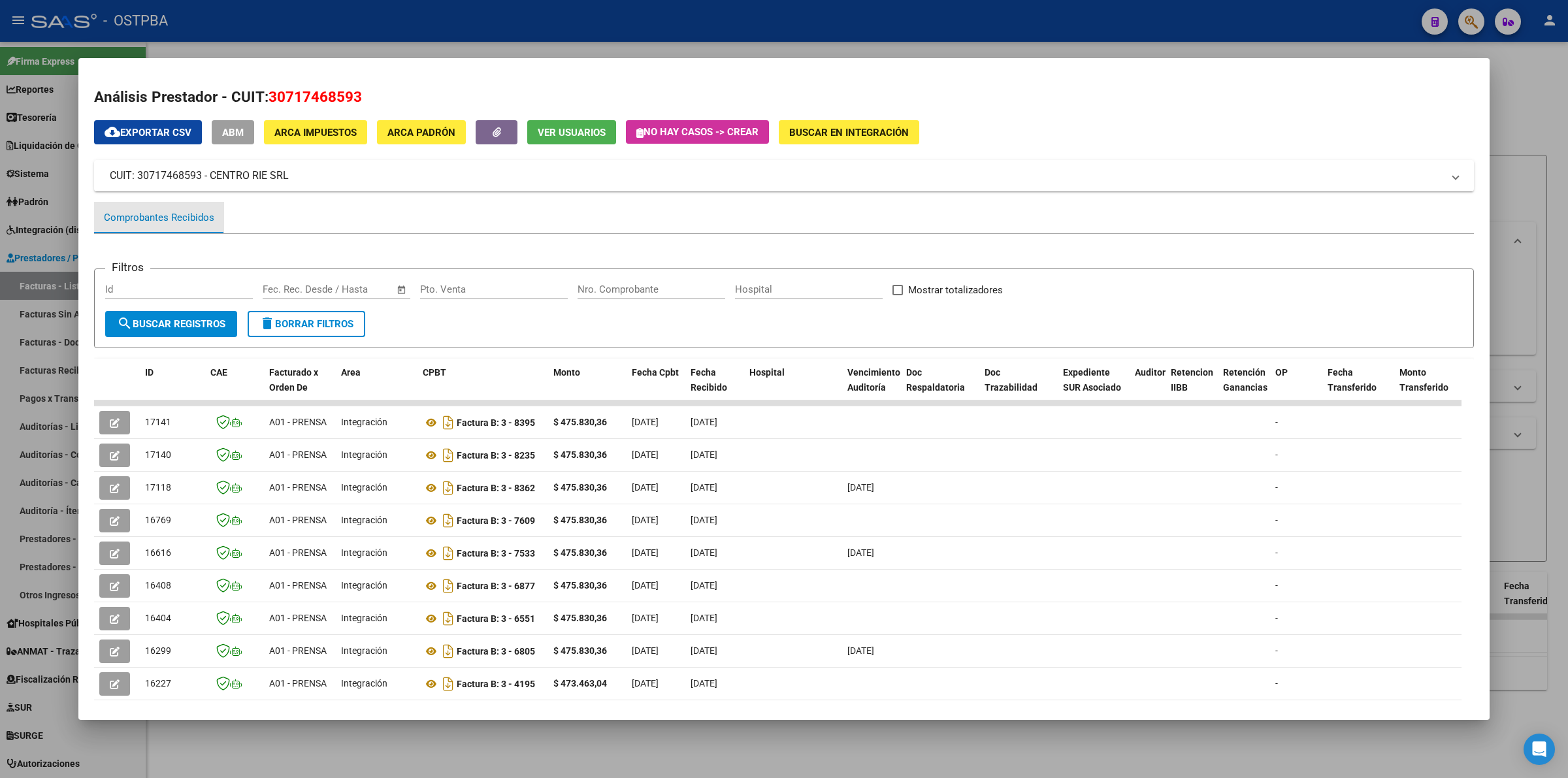
click at [184, 220] on div "Comprobantes Recibidos" at bounding box center [159, 218] width 110 height 15
click at [498, 127] on icon "button" at bounding box center [496, 132] width 9 height 9
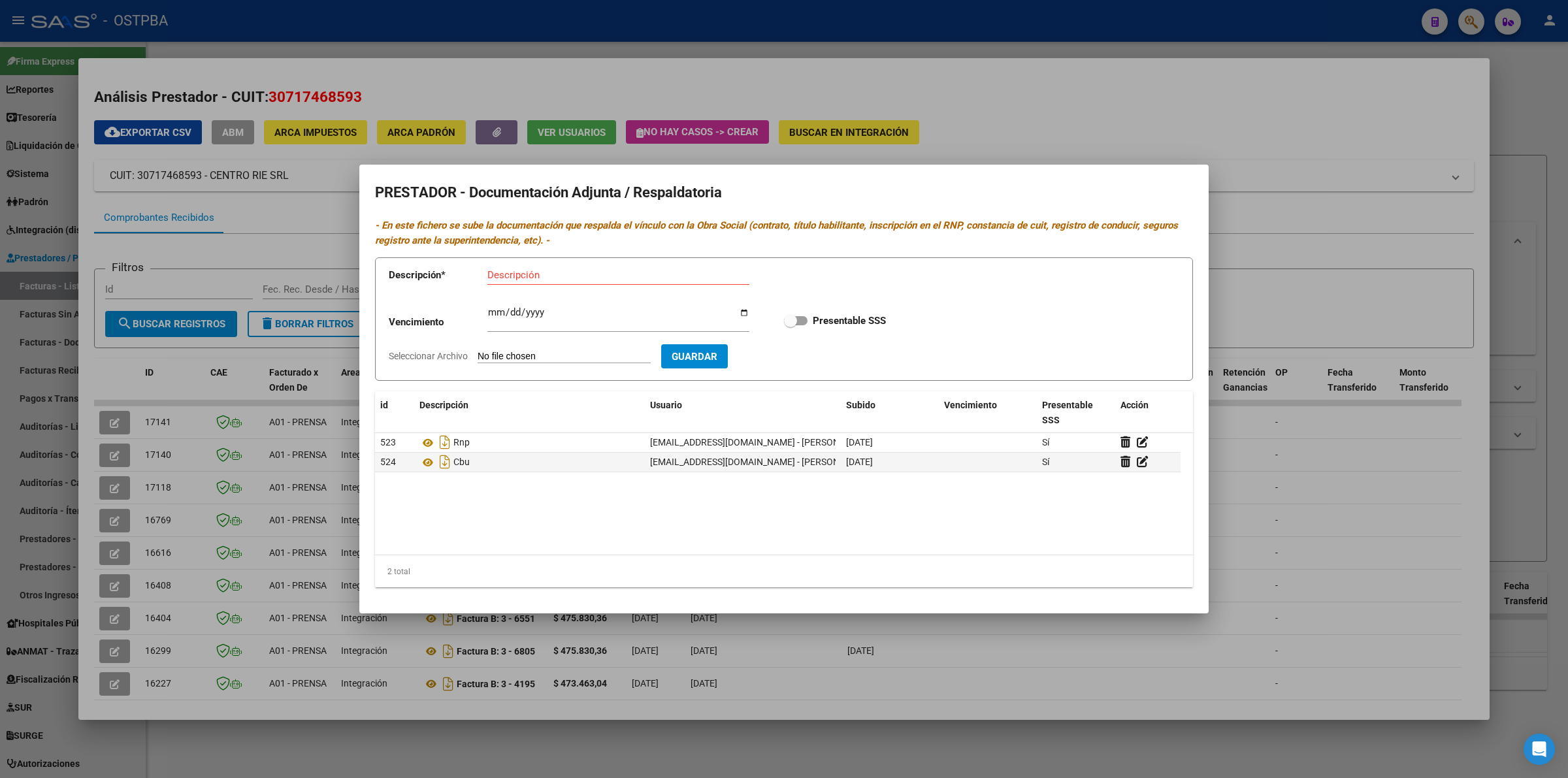
click at [1333, 487] on div at bounding box center [784, 389] width 1568 height 778
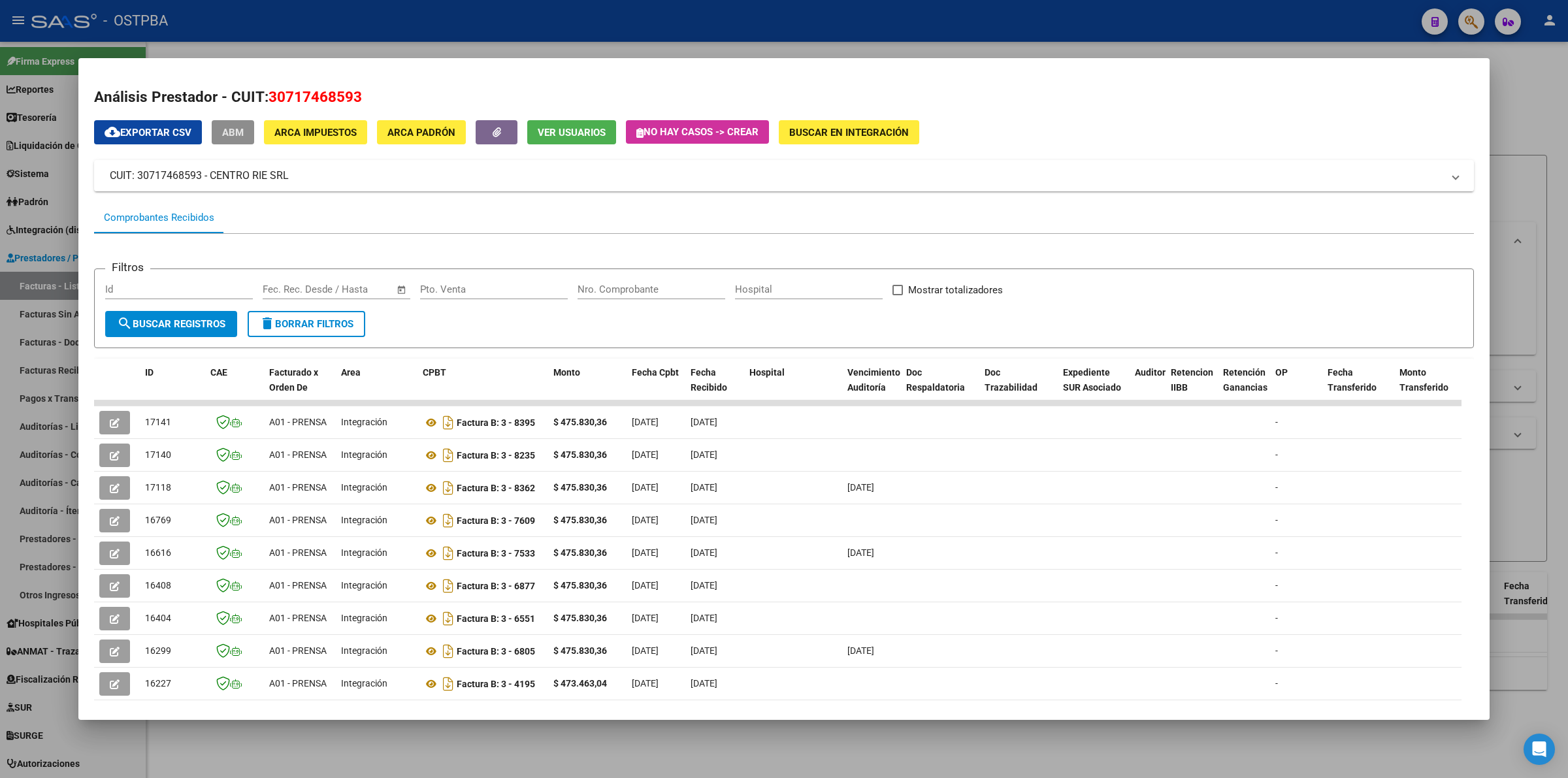
click at [233, 124] on button "ABM" at bounding box center [233, 132] width 43 height 24
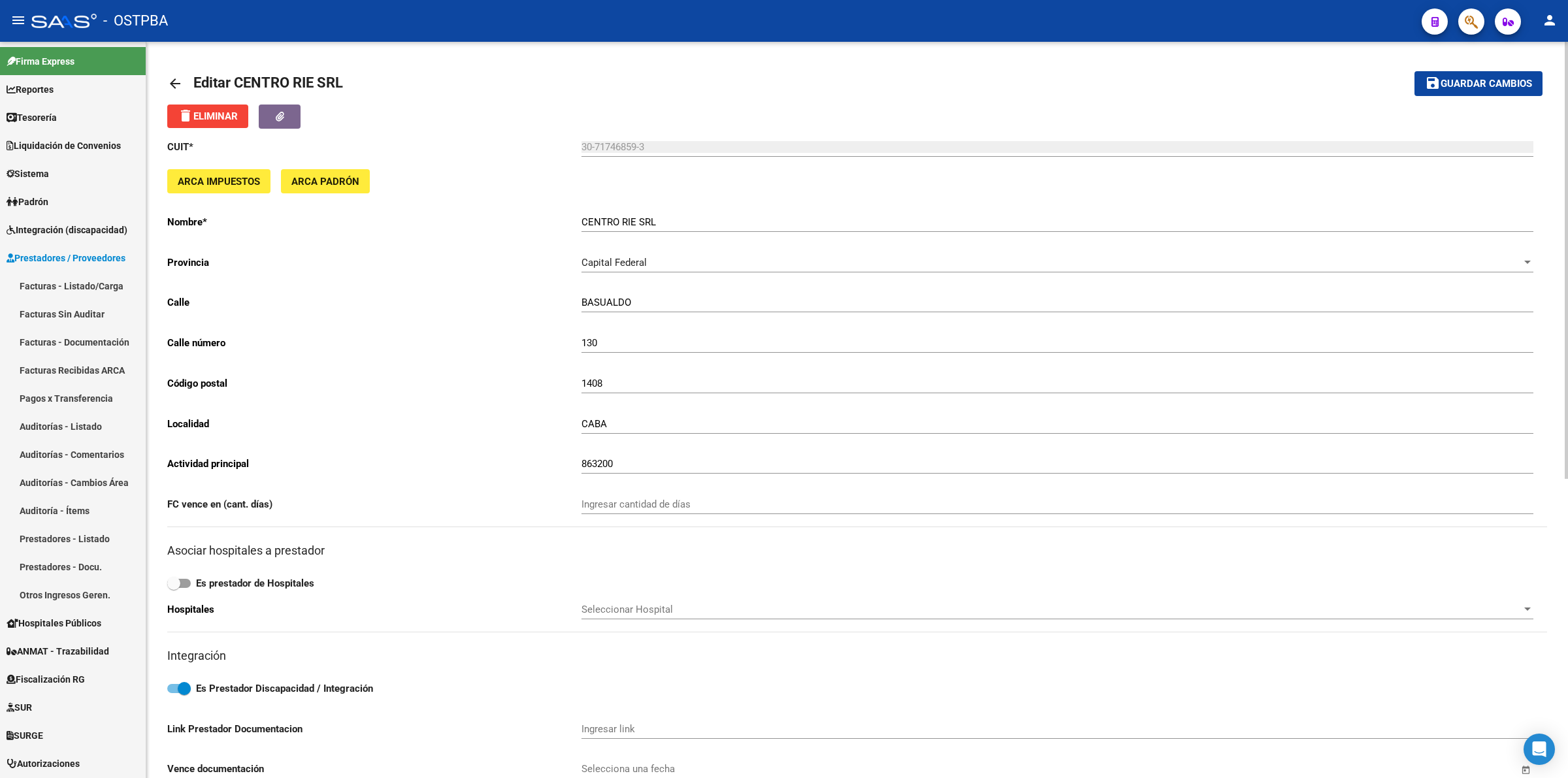
click at [1498, 80] on span "Guardar cambios" at bounding box center [1486, 84] width 91 height 11
click at [175, 77] on mat-icon "arrow_back" at bounding box center [175, 83] width 16 height 16
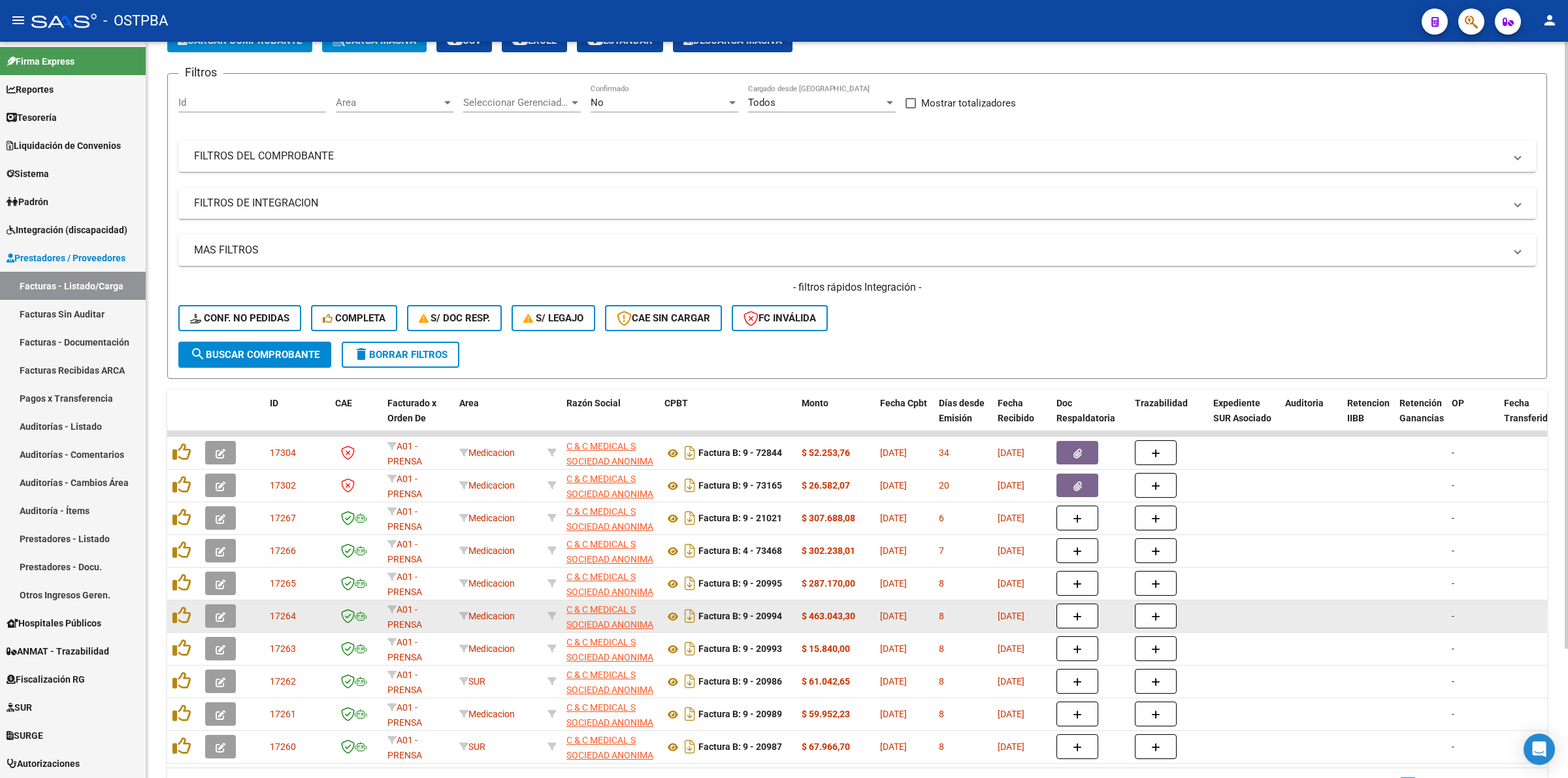
scroll to position [157, 0]
